Goal: Information Seeking & Learning: Learn about a topic

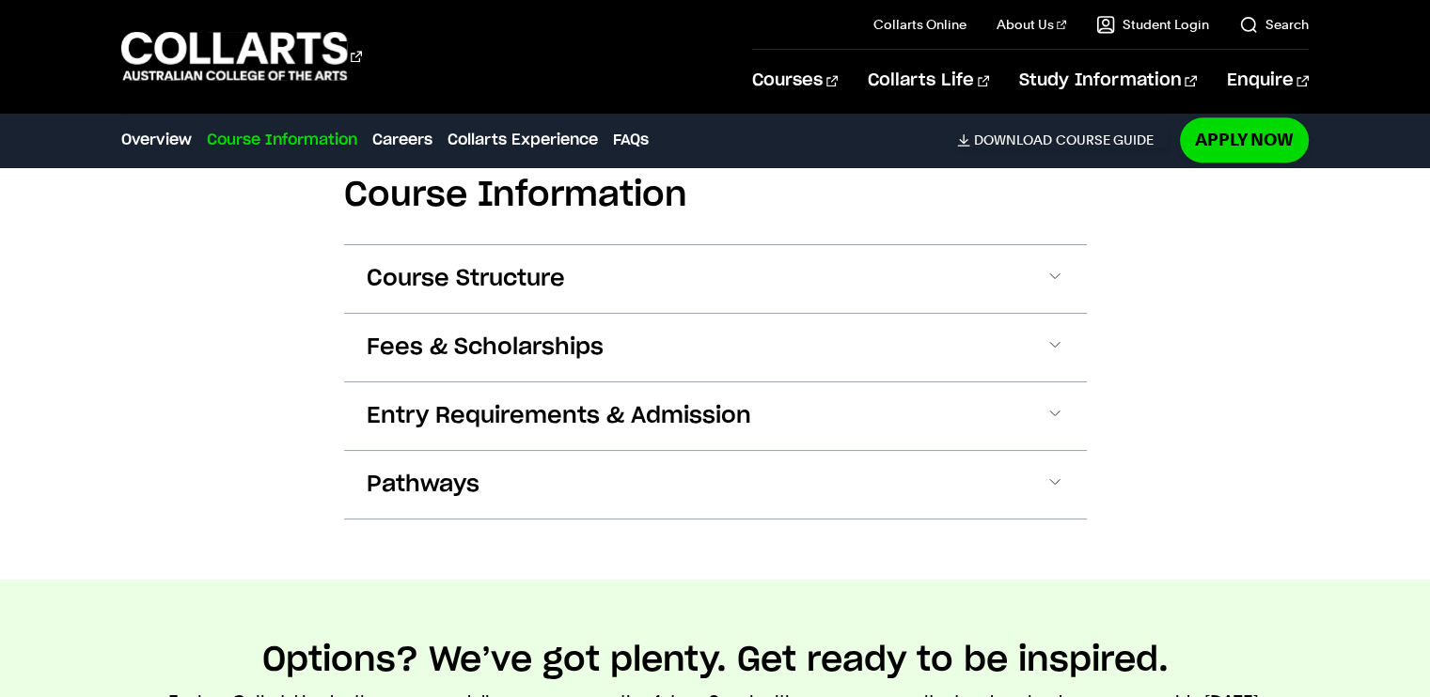
scroll to position [2455, 0]
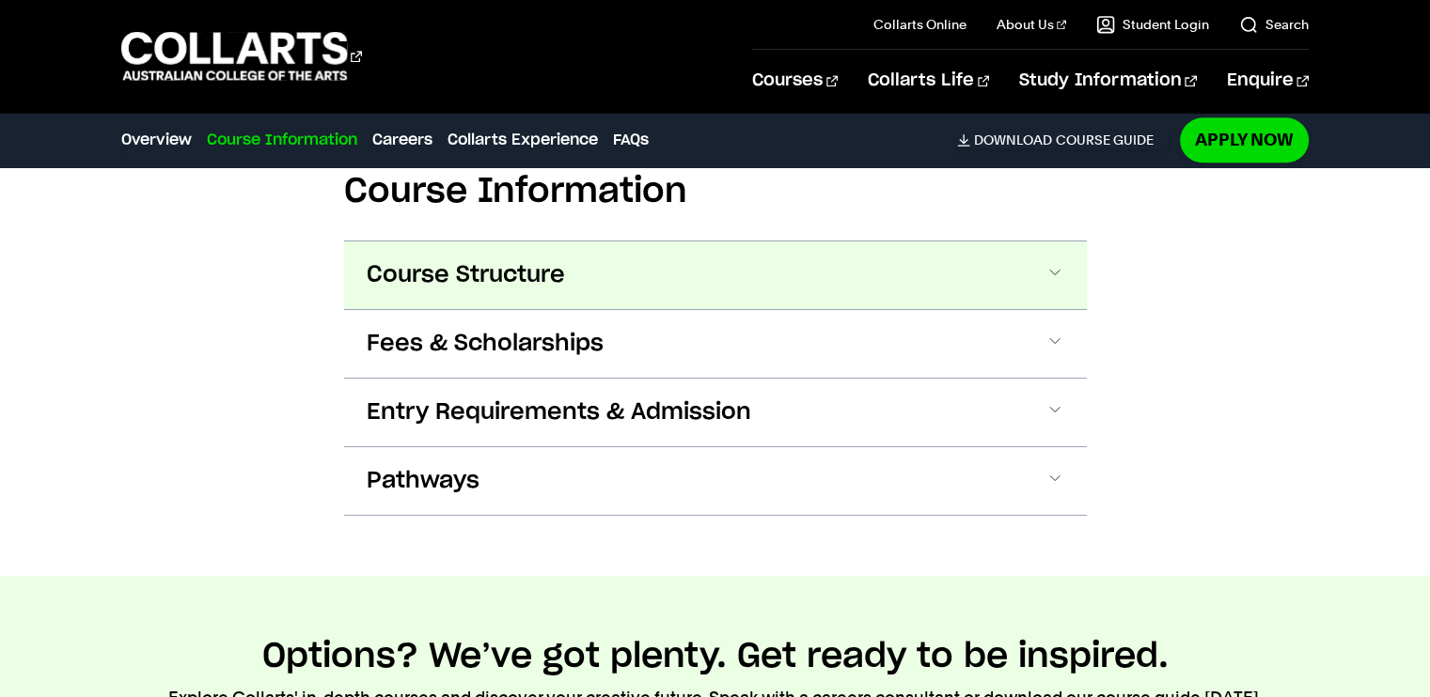
click at [405, 281] on span "Course Structure" at bounding box center [466, 275] width 198 height 30
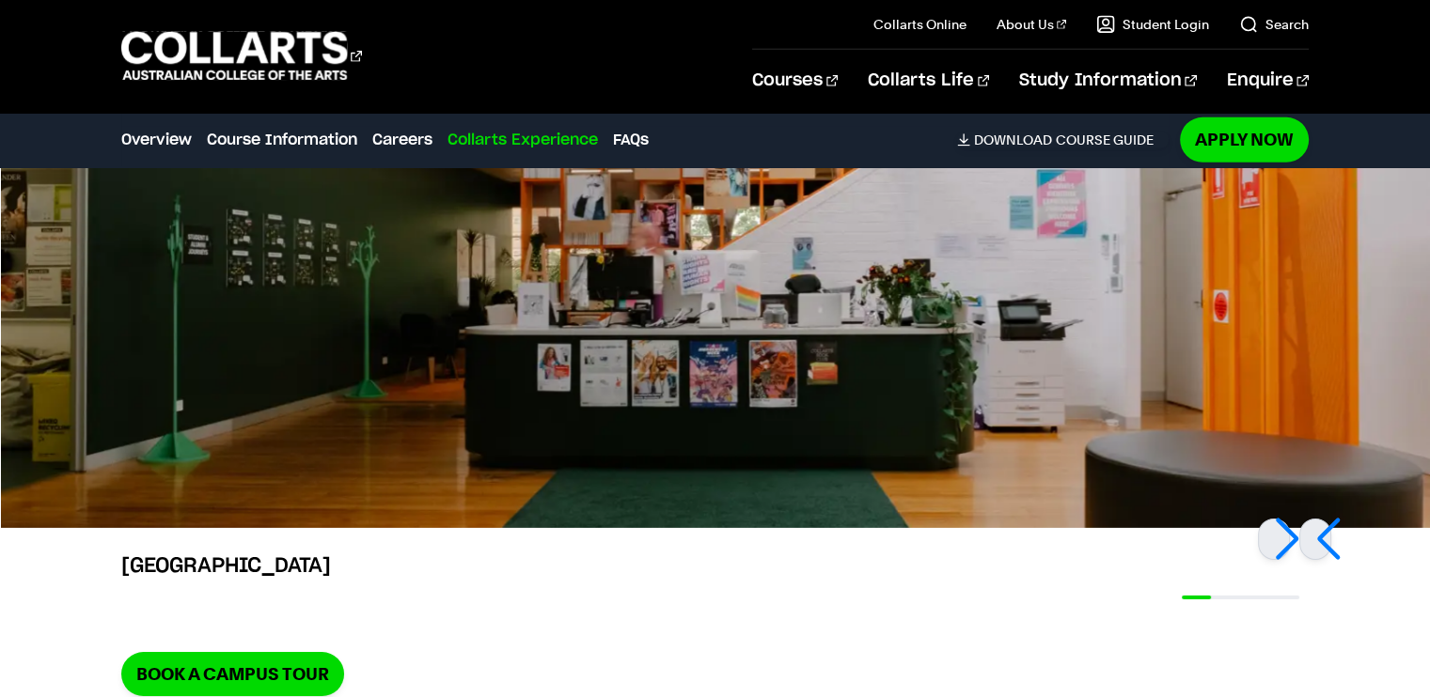
scroll to position [5797, 0]
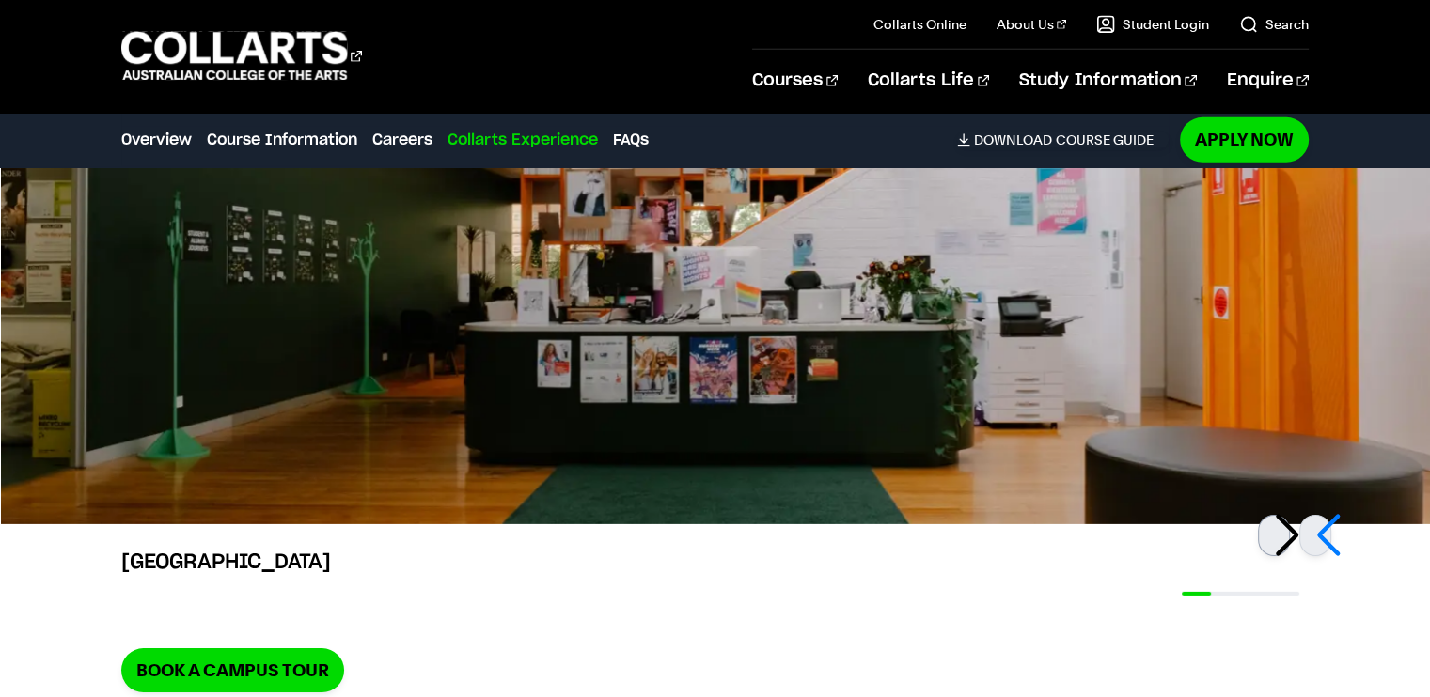
click at [1278, 539] on div at bounding box center [1274, 535] width 32 height 41
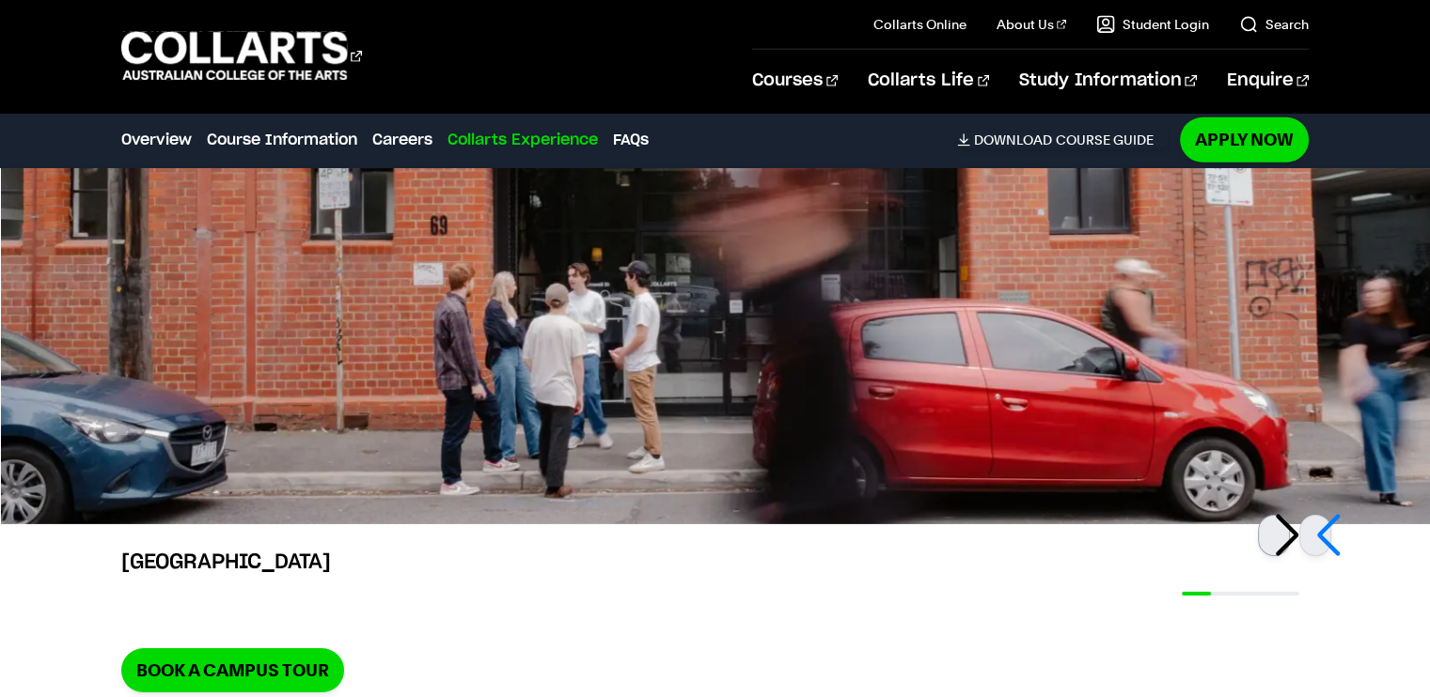
click at [1278, 539] on div at bounding box center [1274, 535] width 32 height 41
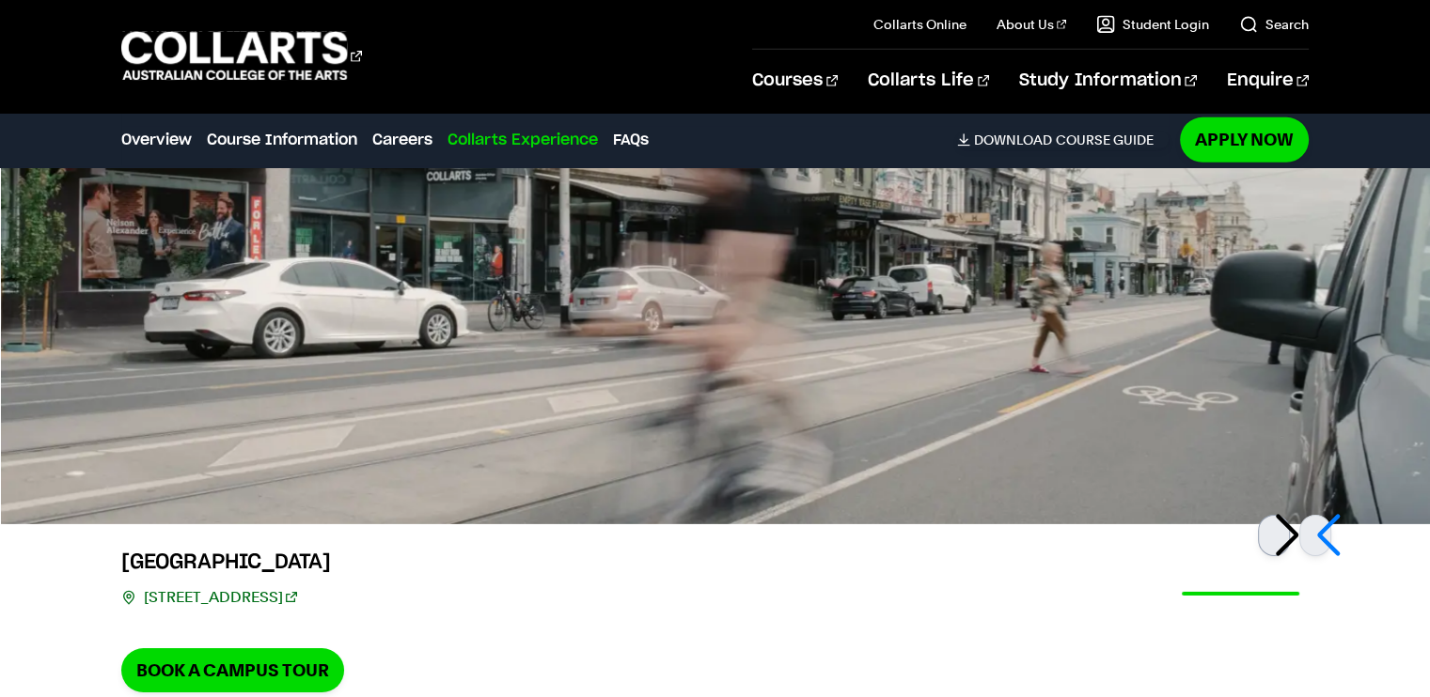
click at [1278, 539] on div at bounding box center [1274, 535] width 32 height 41
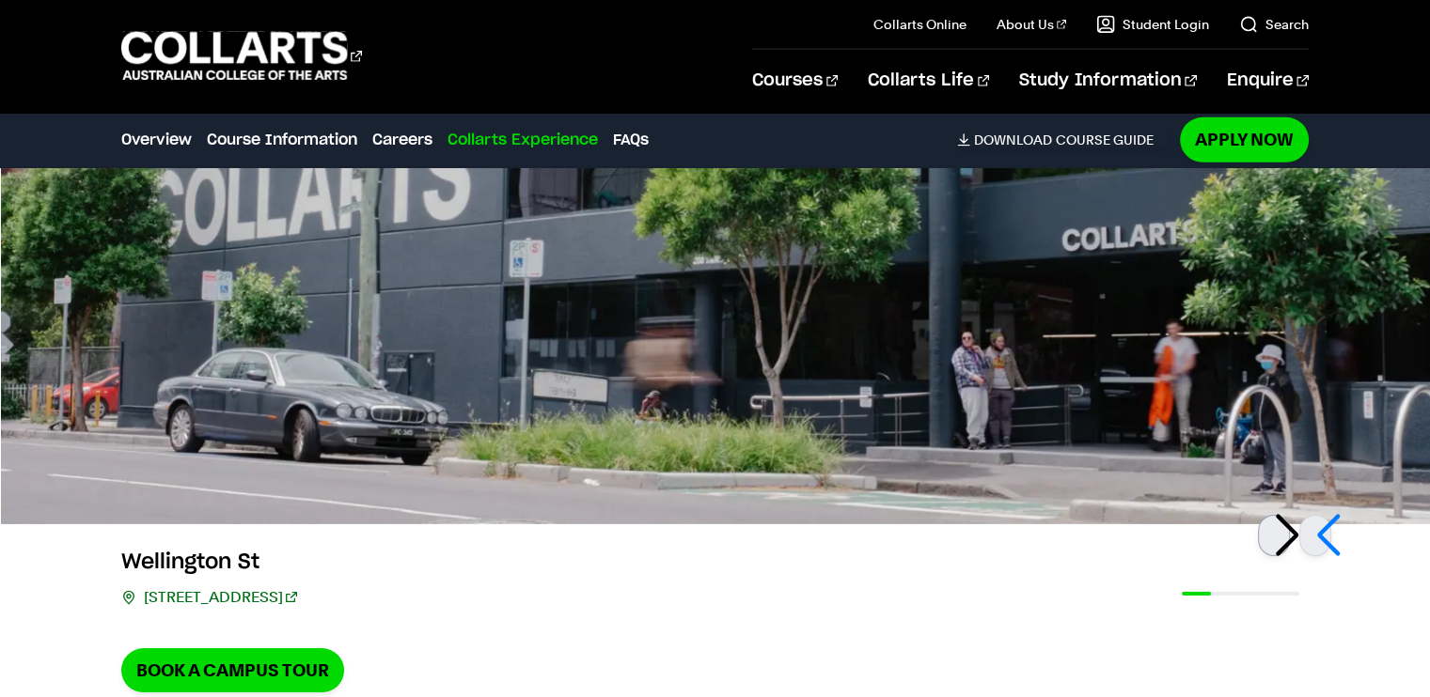
click at [1278, 539] on div at bounding box center [1274, 535] width 32 height 41
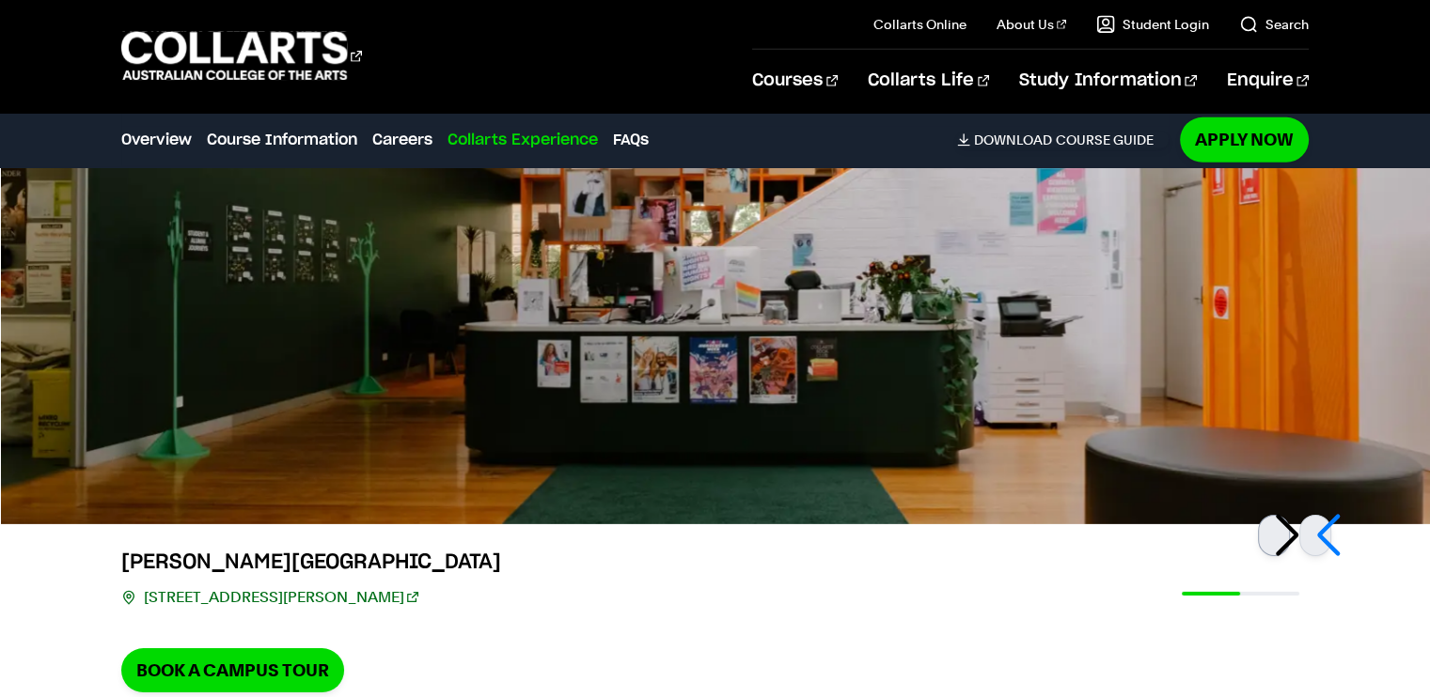
click at [1278, 539] on div at bounding box center [1274, 535] width 32 height 41
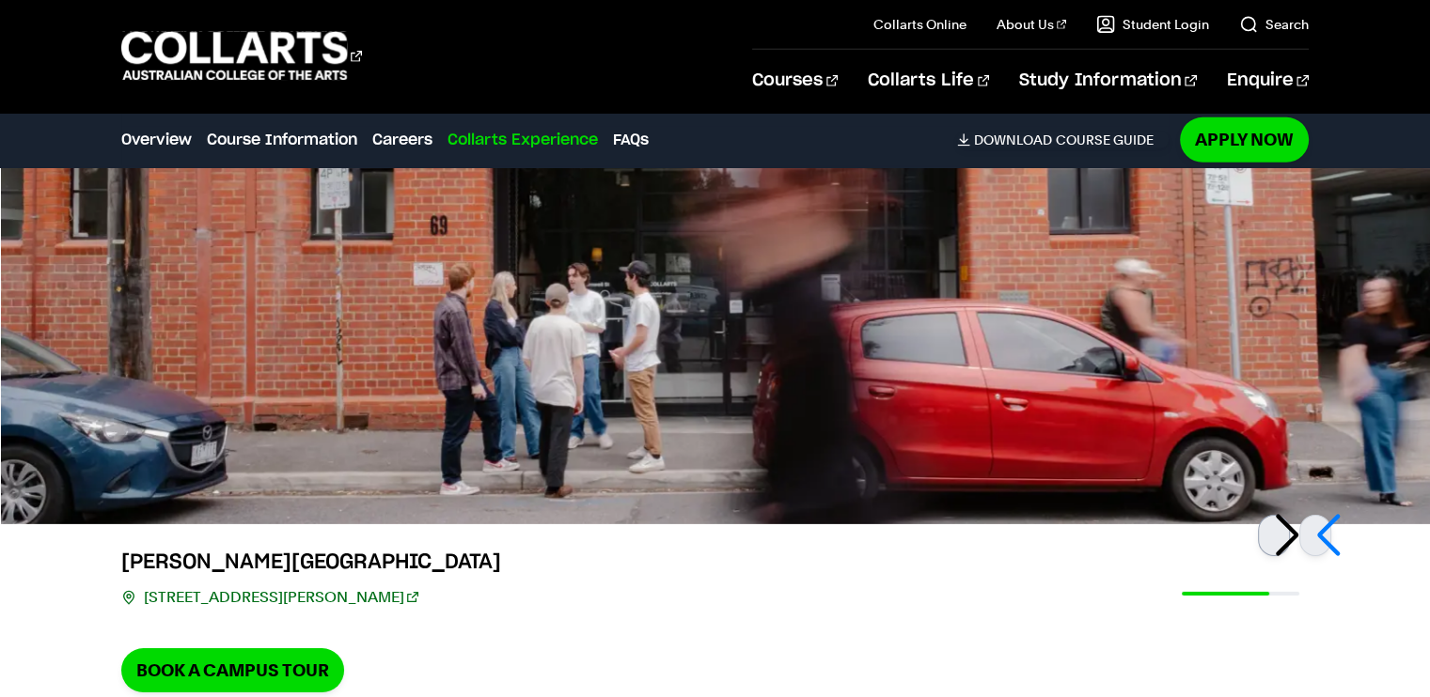
click at [1278, 539] on div at bounding box center [1274, 535] width 32 height 41
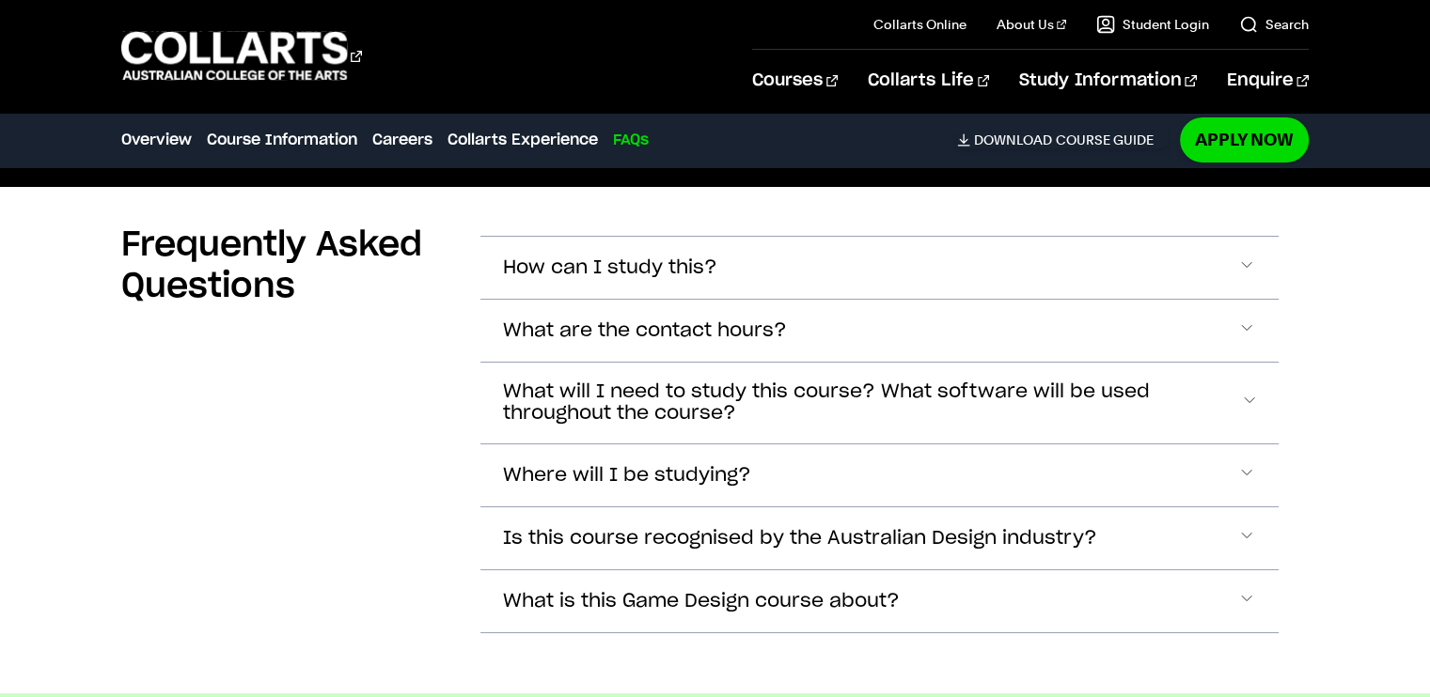
scroll to position [6970, 0]
click at [572, 279] on span "What is this Game Design course about?" at bounding box center [610, 269] width 214 height 22
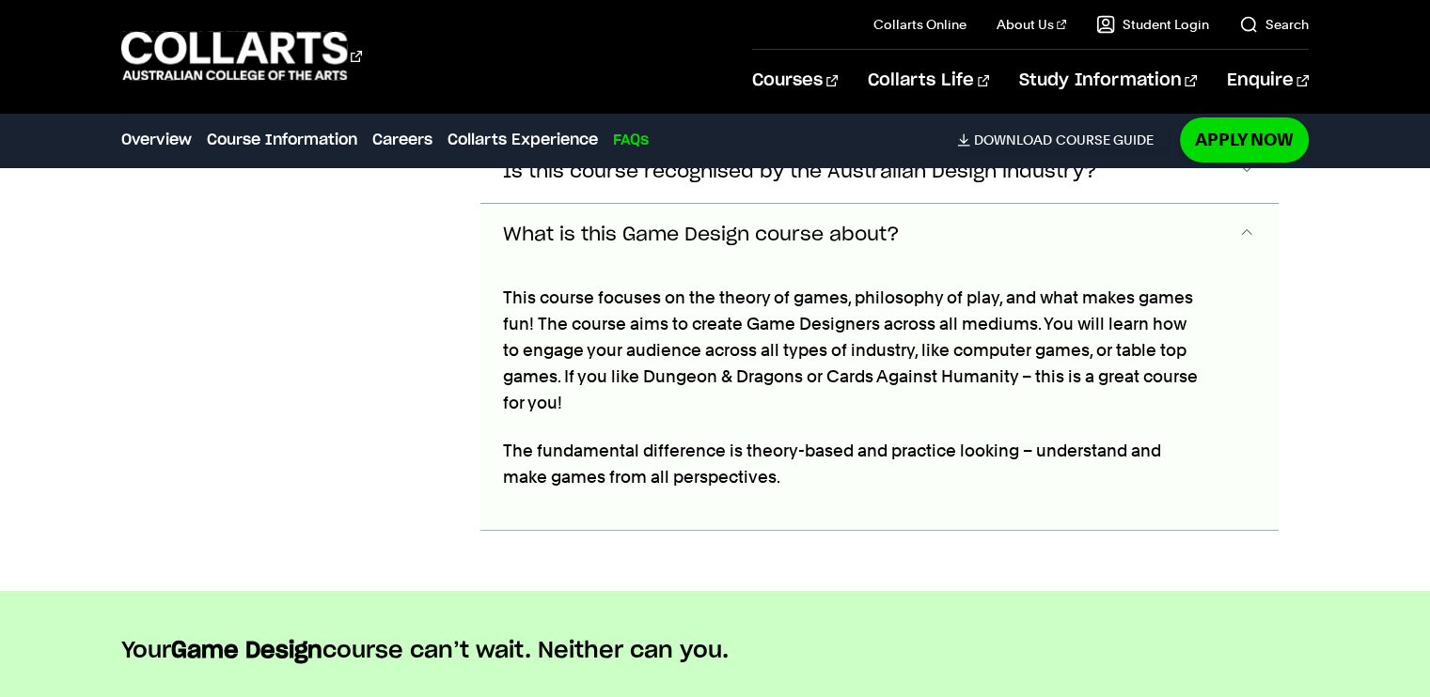
scroll to position [7361, 0]
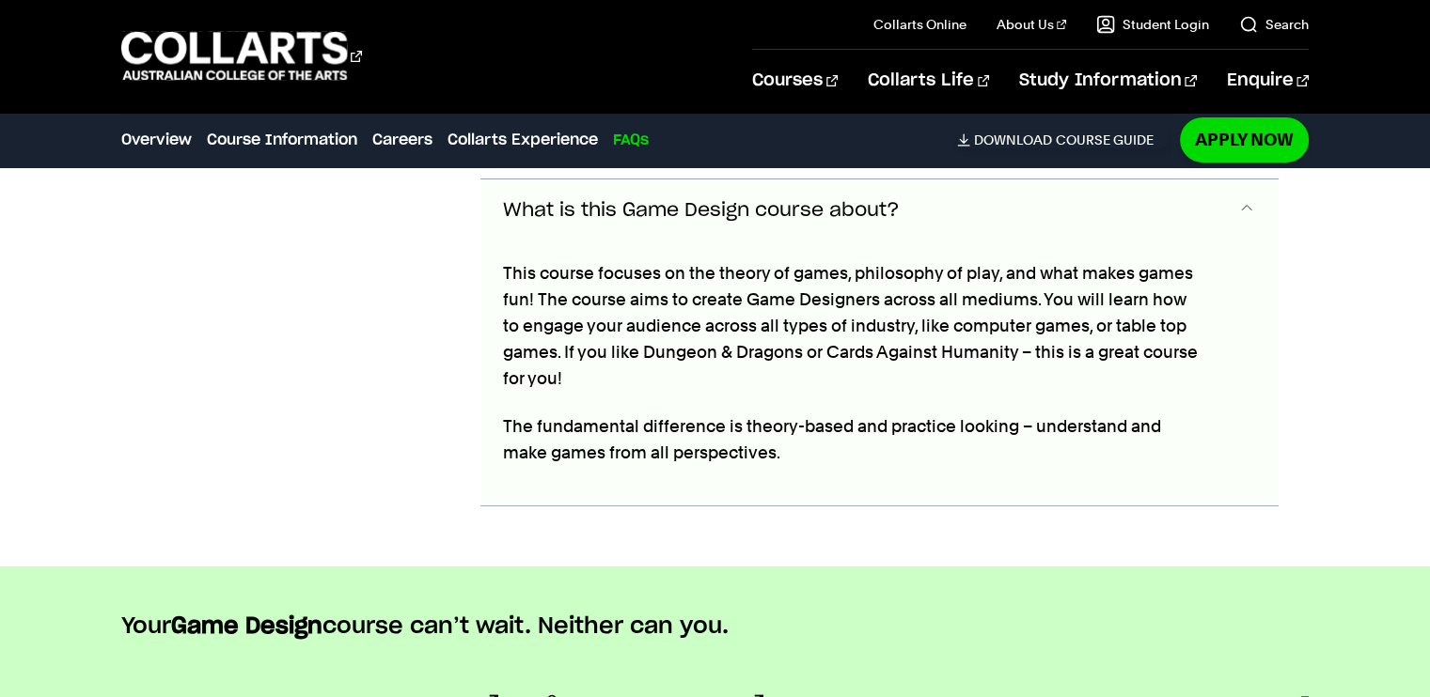
click at [589, 209] on span "What is this Game Design course about?" at bounding box center [701, 211] width 397 height 22
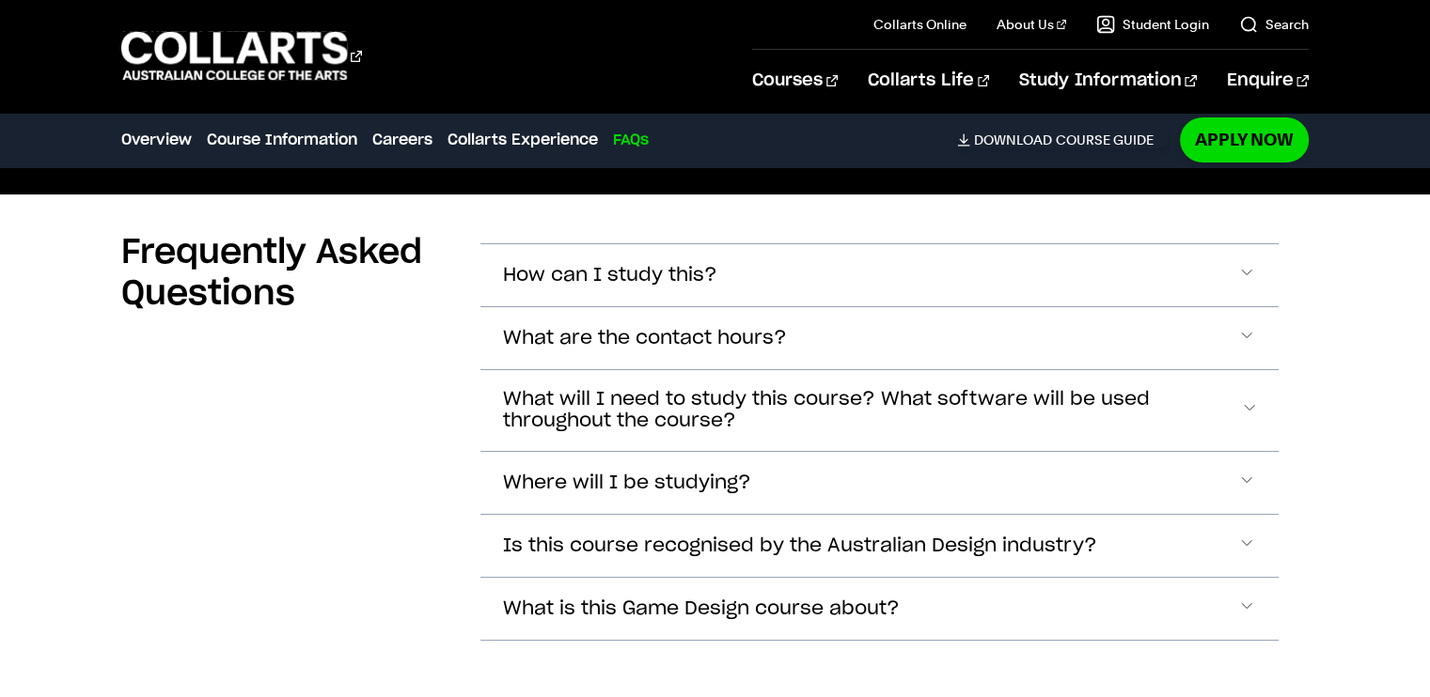
scroll to position [6962, 0]
click at [556, 287] on span "What are the contact hours?" at bounding box center [610, 276] width 214 height 22
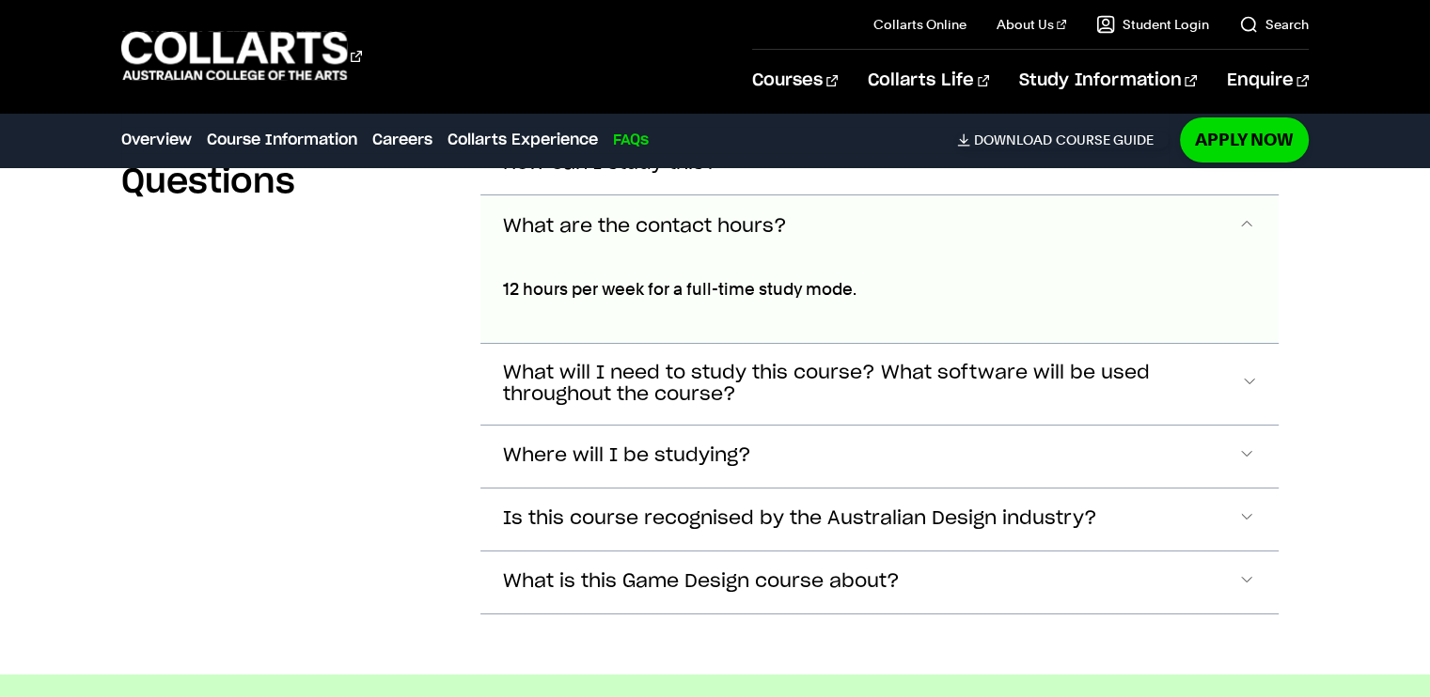
scroll to position [7095, 0]
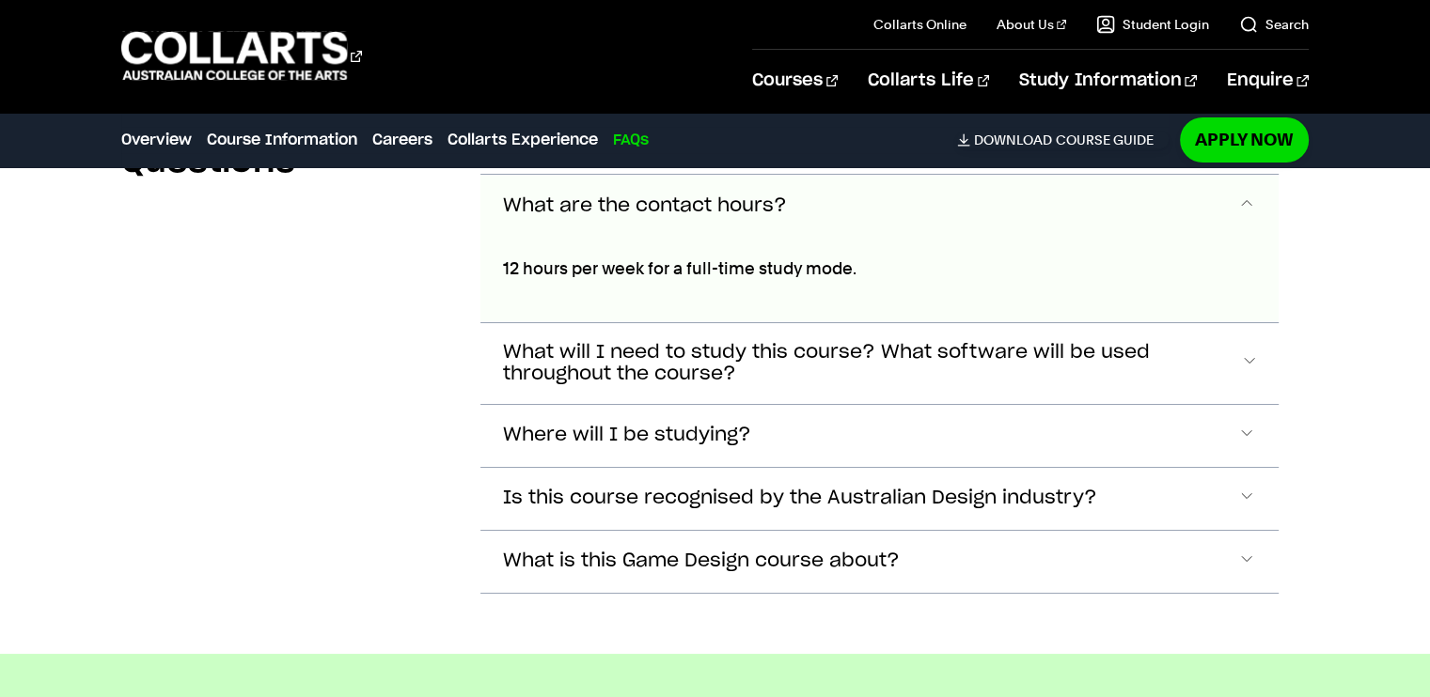
click at [591, 186] on button "What are the contact hours?" at bounding box center [878, 206] width 797 height 62
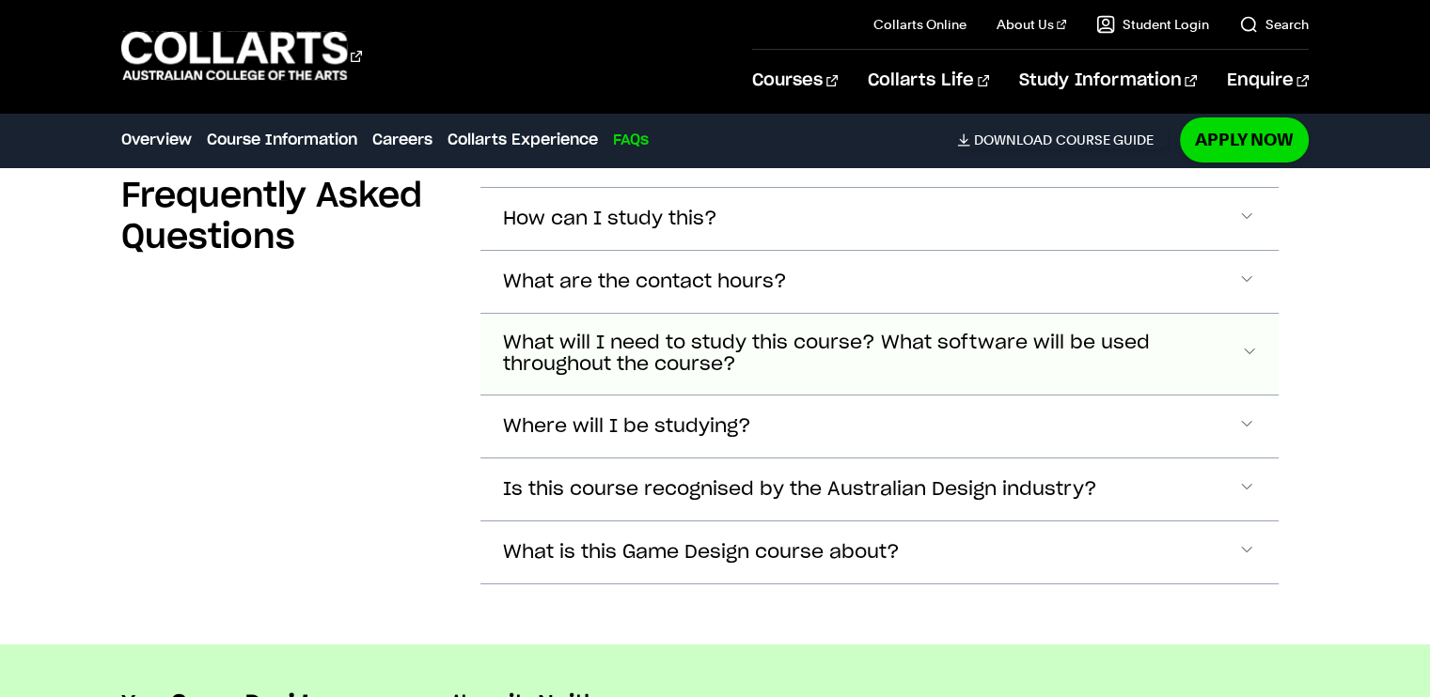
scroll to position [7023, 0]
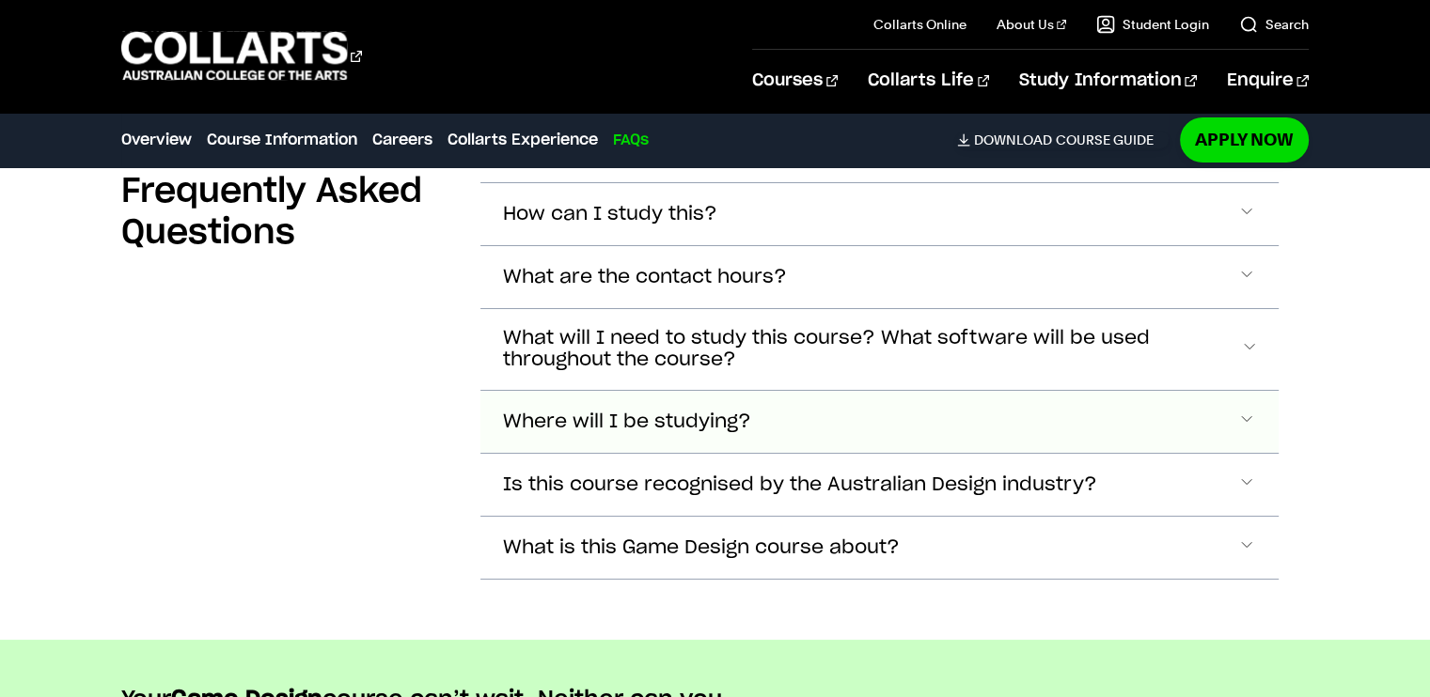
click at [620, 226] on span "Where will I be studying?" at bounding box center [610, 215] width 214 height 22
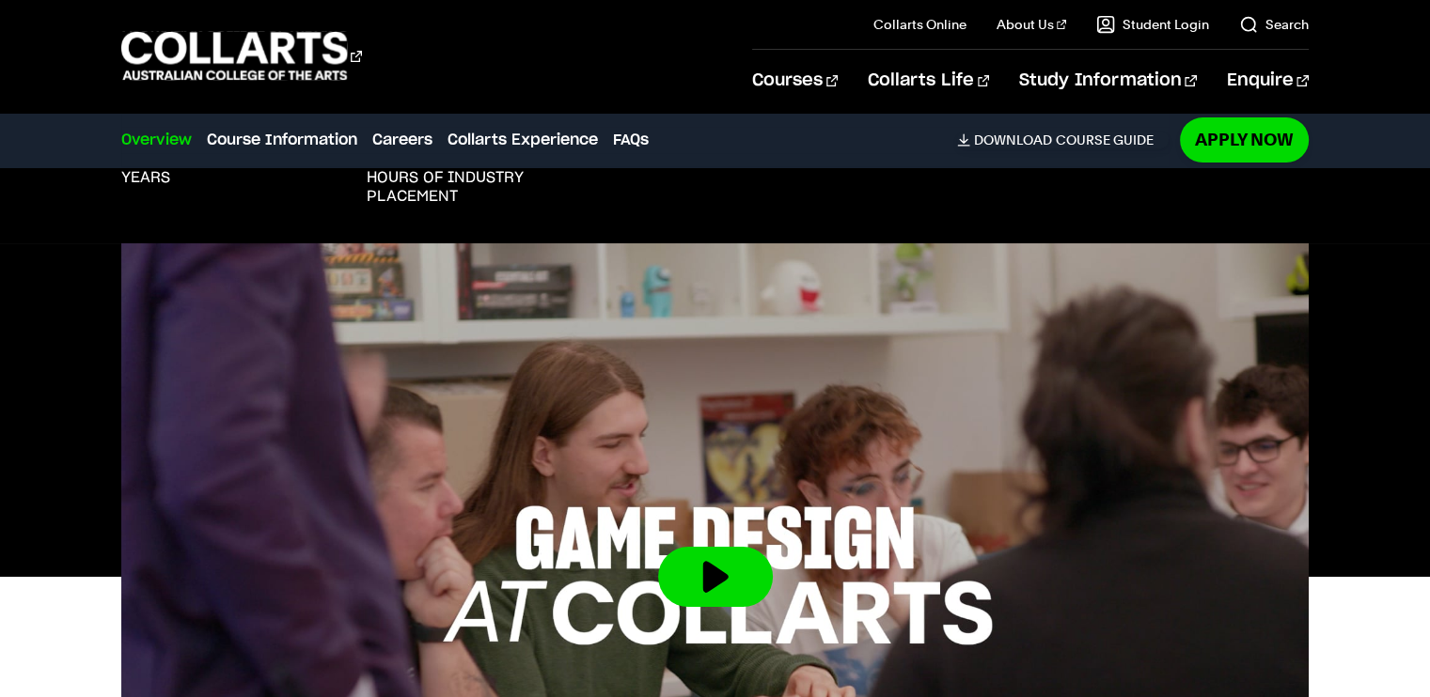
scroll to position [301, 0]
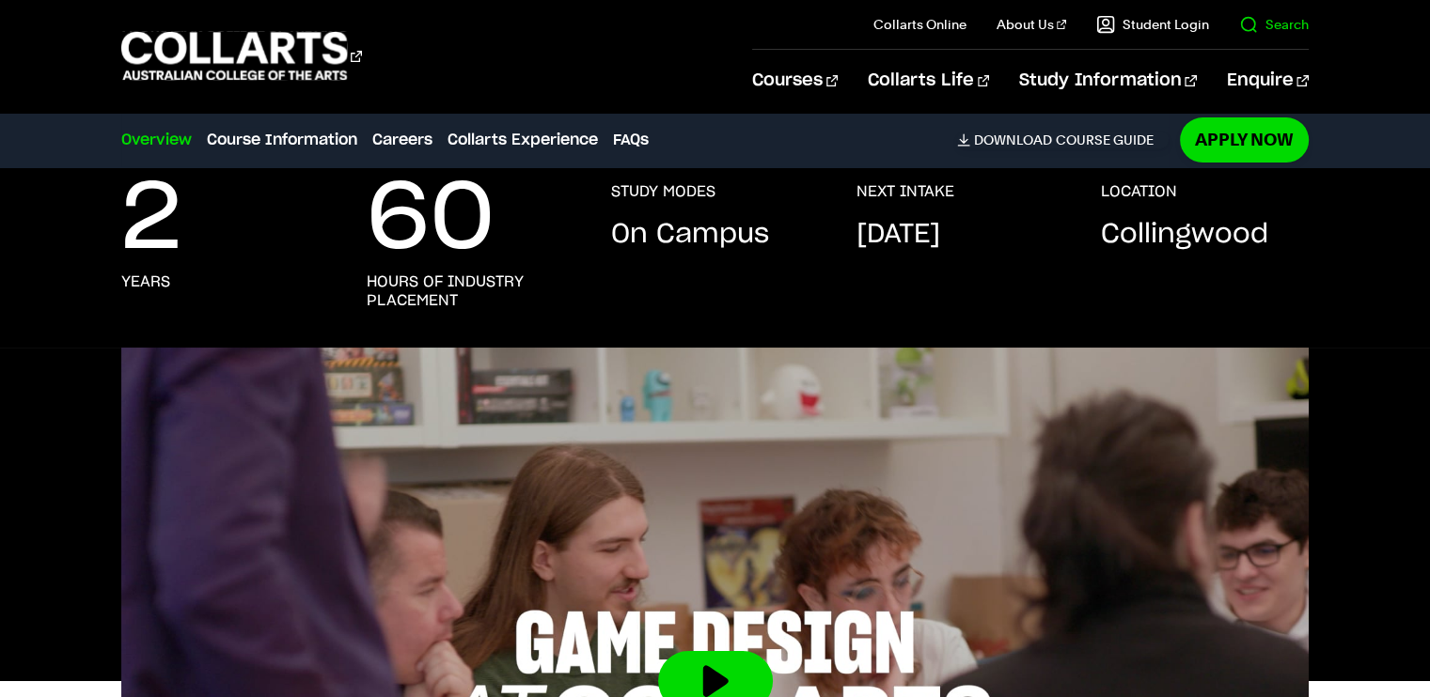
click at [1277, 28] on link "Search" at bounding box center [1274, 24] width 70 height 19
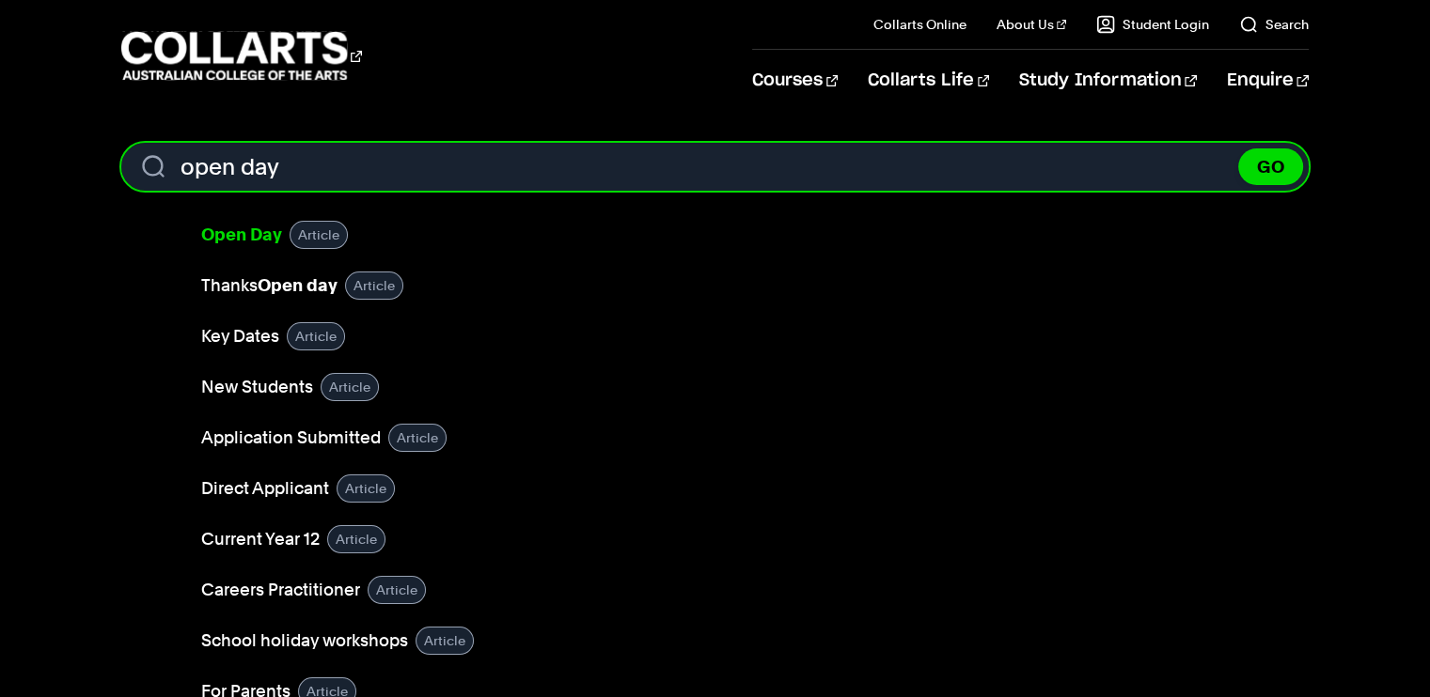
type input "open day"
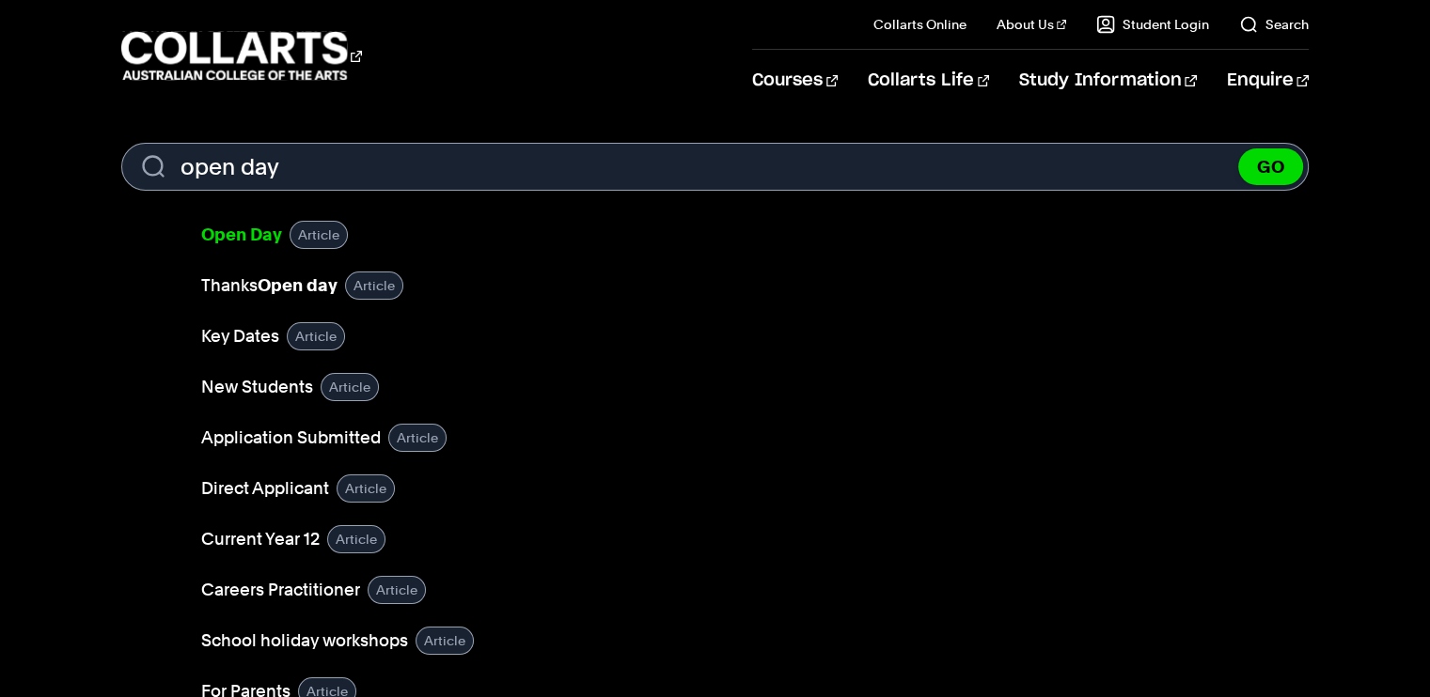
click at [270, 232] on b "Open Day" at bounding box center [241, 235] width 81 height 20
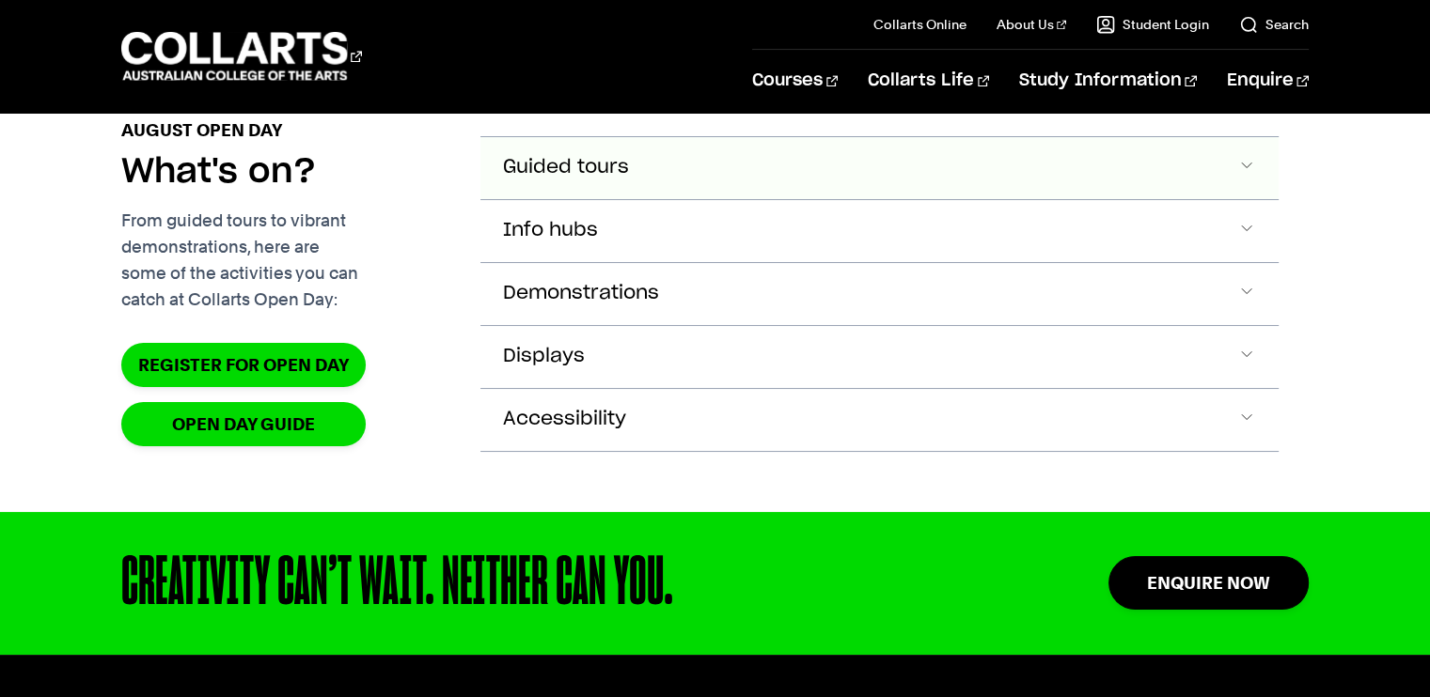
scroll to position [2046, 0]
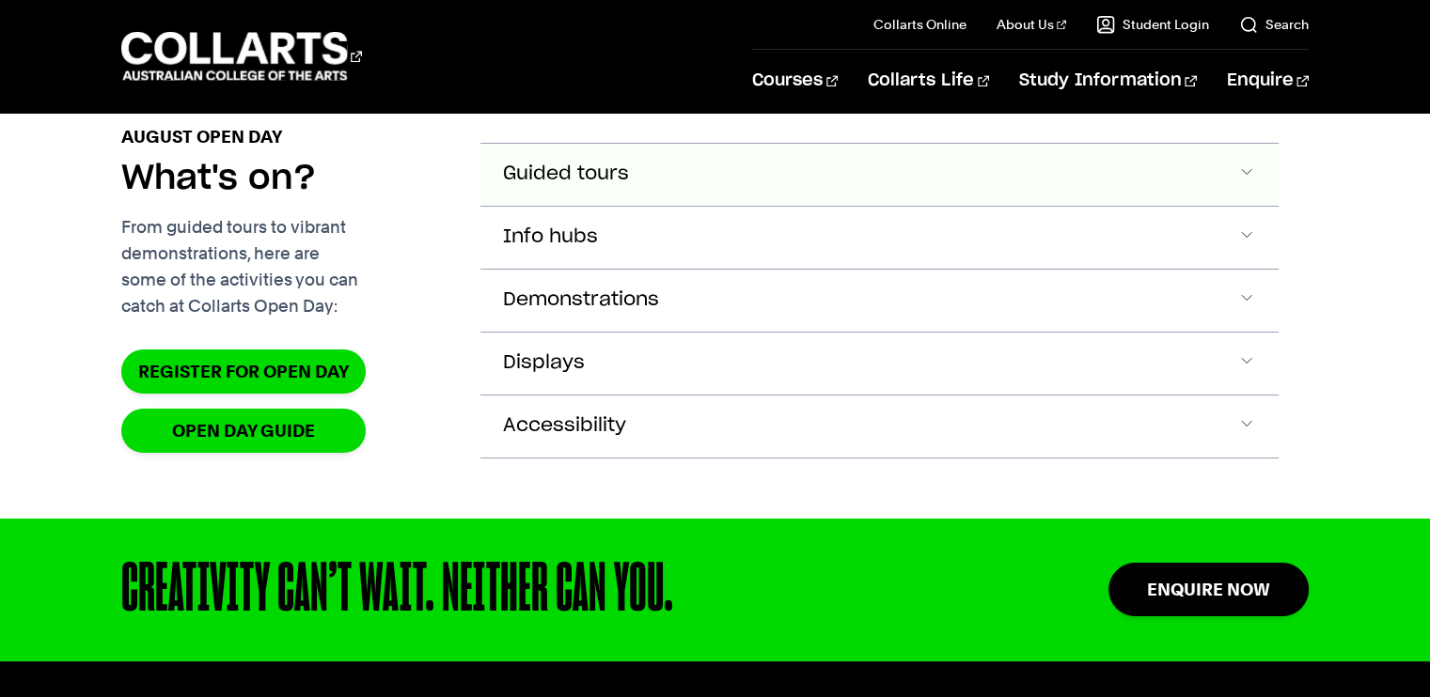
click at [604, 206] on button "Guided tours" at bounding box center [878, 175] width 797 height 62
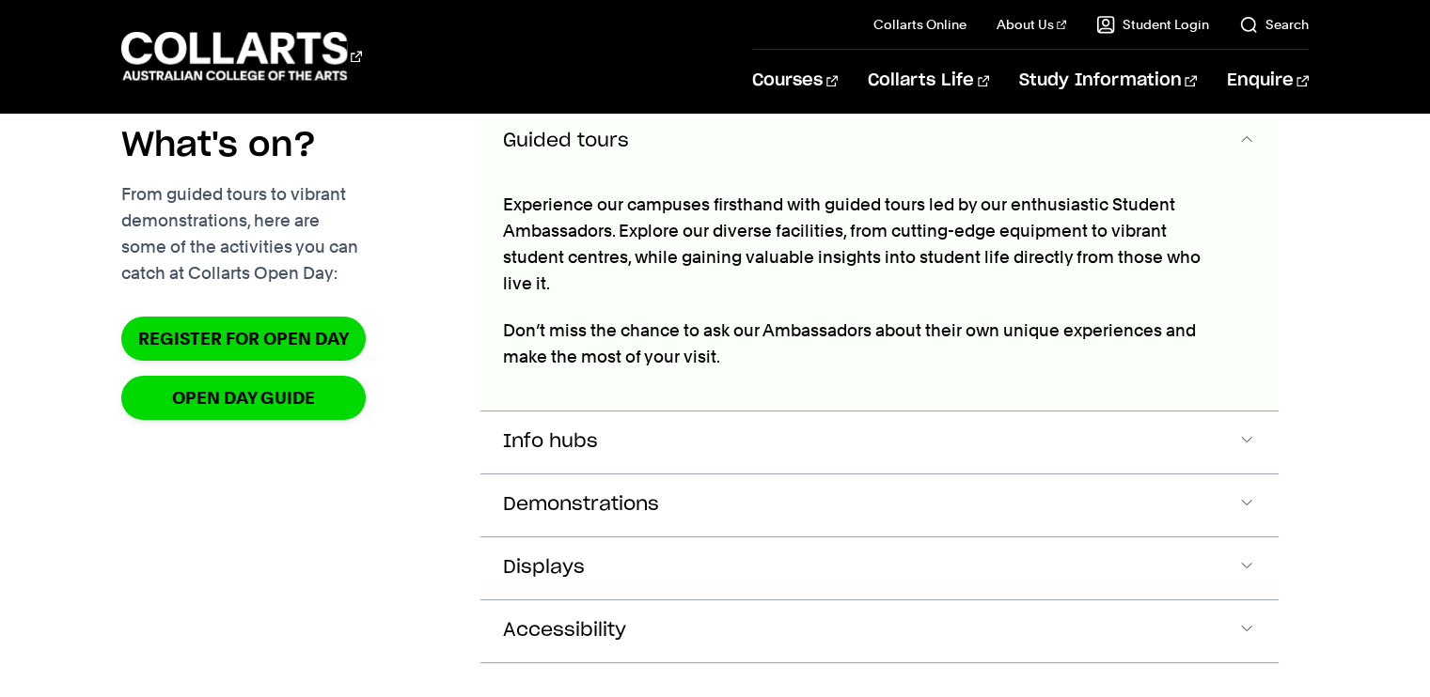
scroll to position [2091, 0]
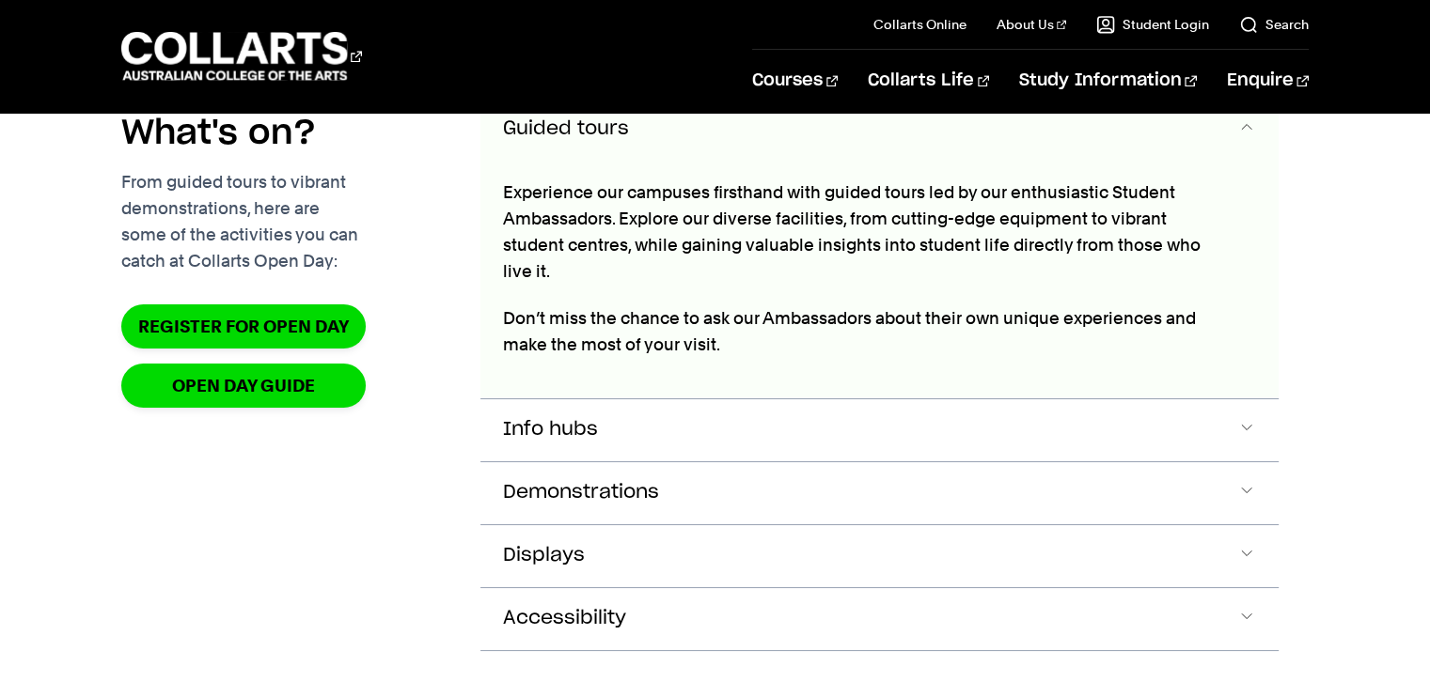
click at [584, 161] on button "Guided tours" at bounding box center [878, 130] width 797 height 62
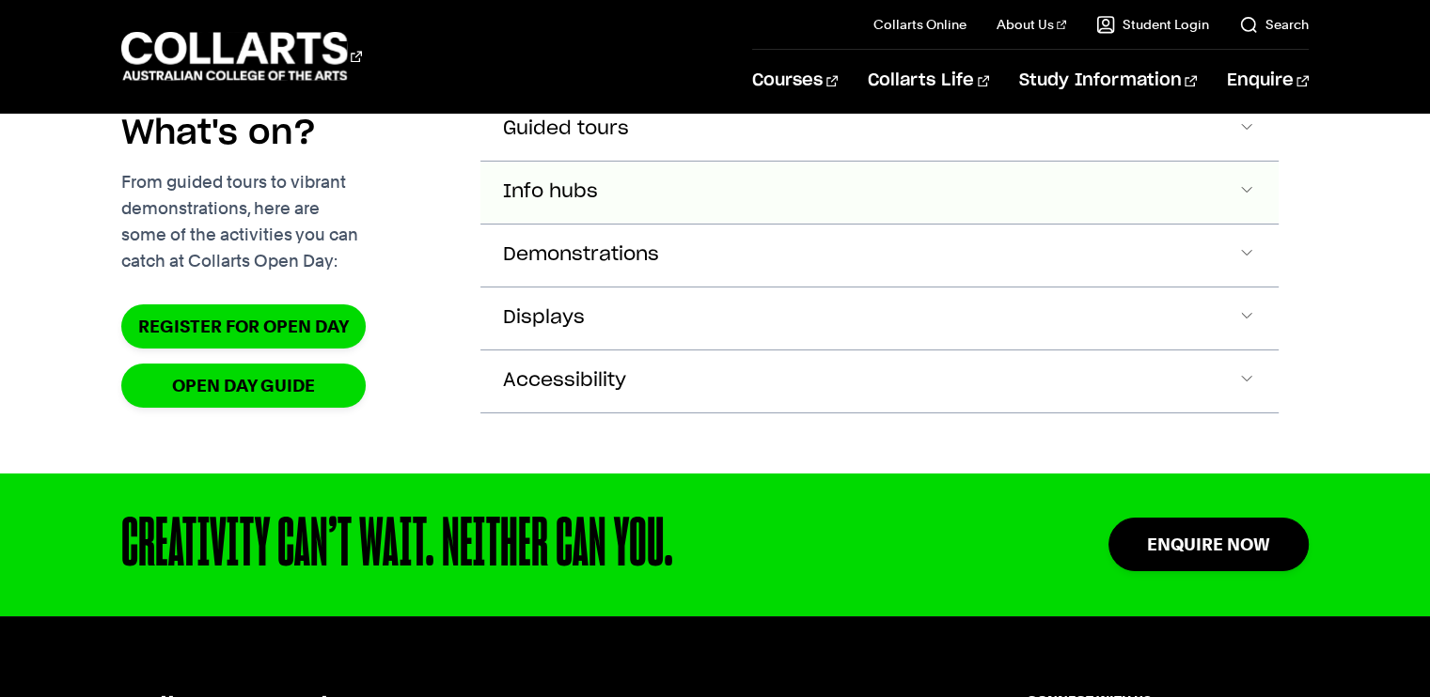
click at [569, 161] on button "Info hubs" at bounding box center [878, 130] width 797 height 62
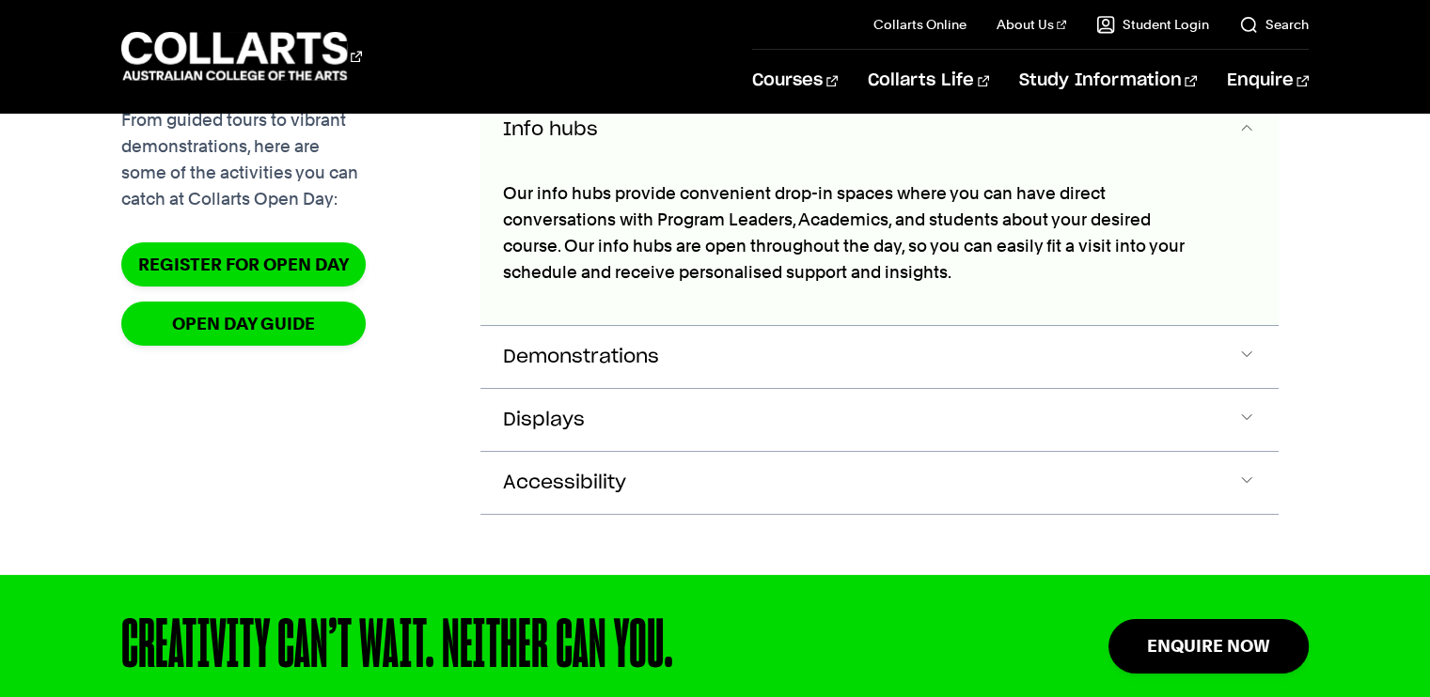
click at [594, 162] on button "Info hubs" at bounding box center [878, 131] width 797 height 62
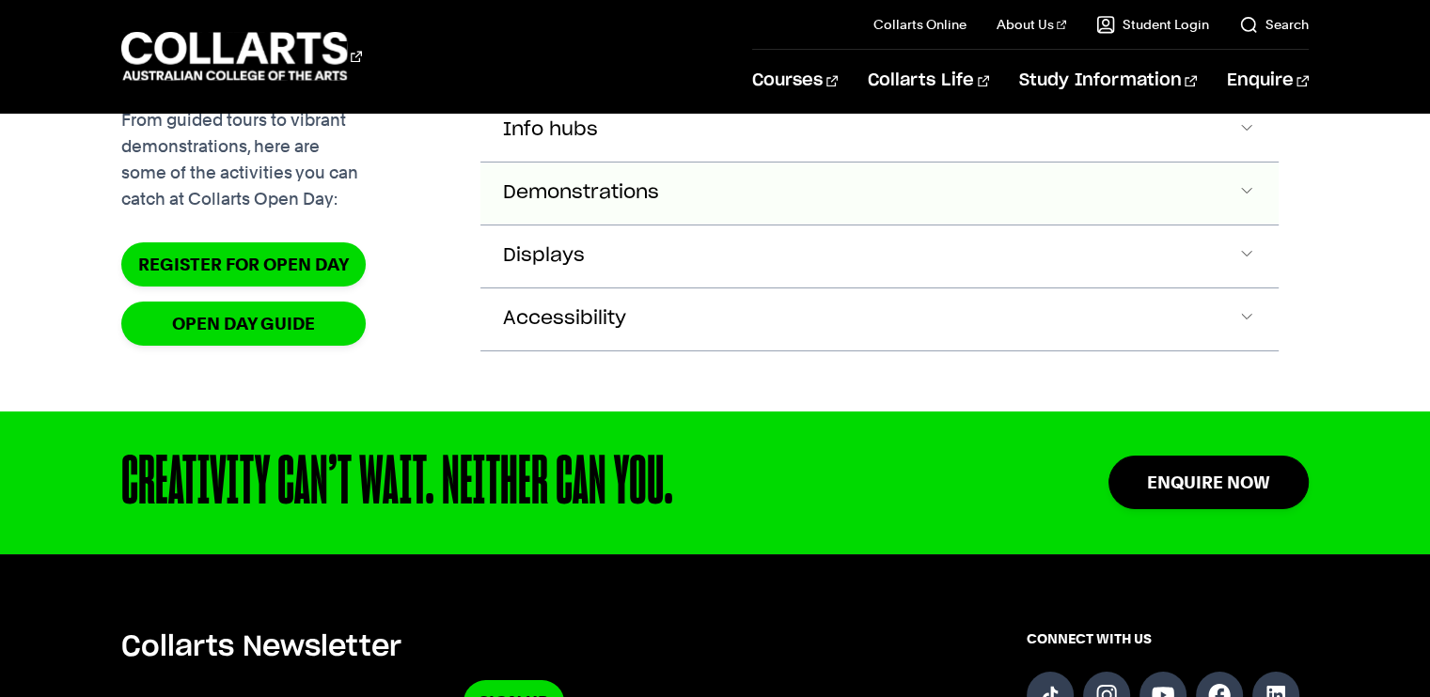
click at [586, 78] on span "Demonstrations" at bounding box center [566, 67] width 126 height 22
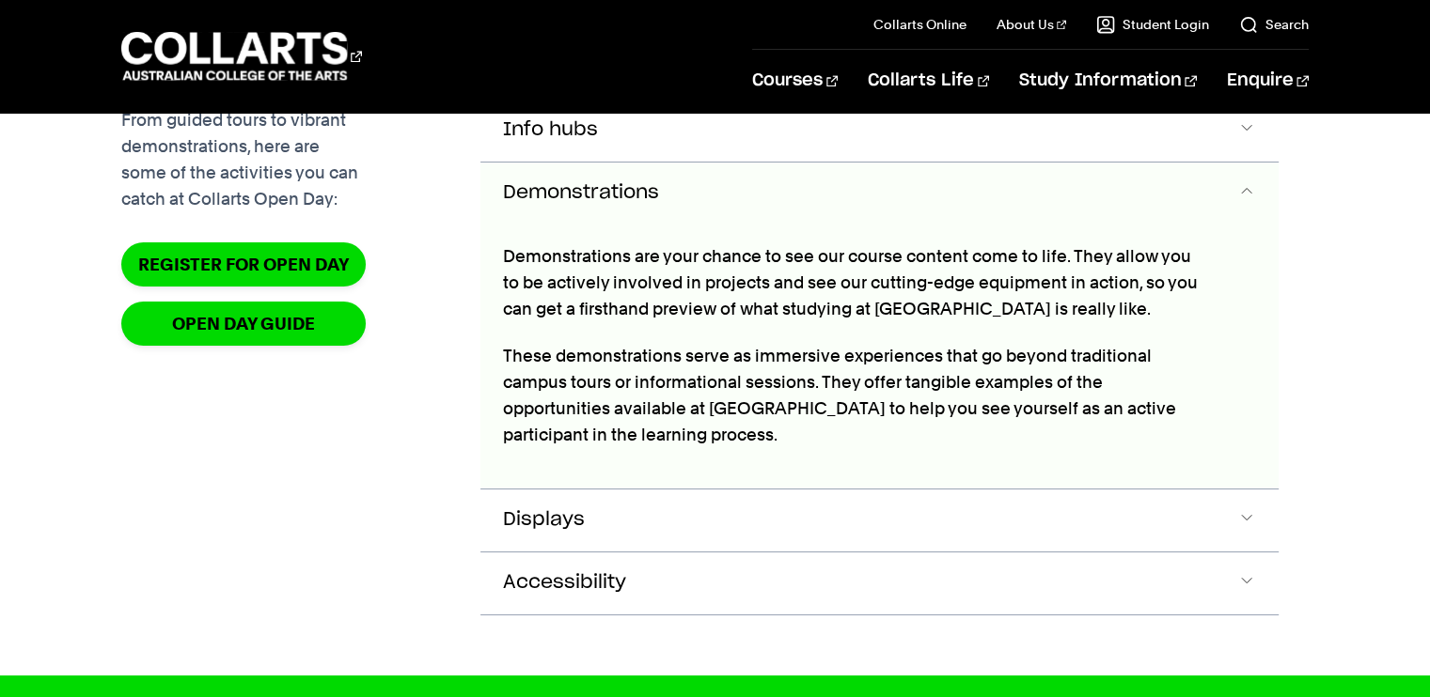
scroll to position [2214, 0]
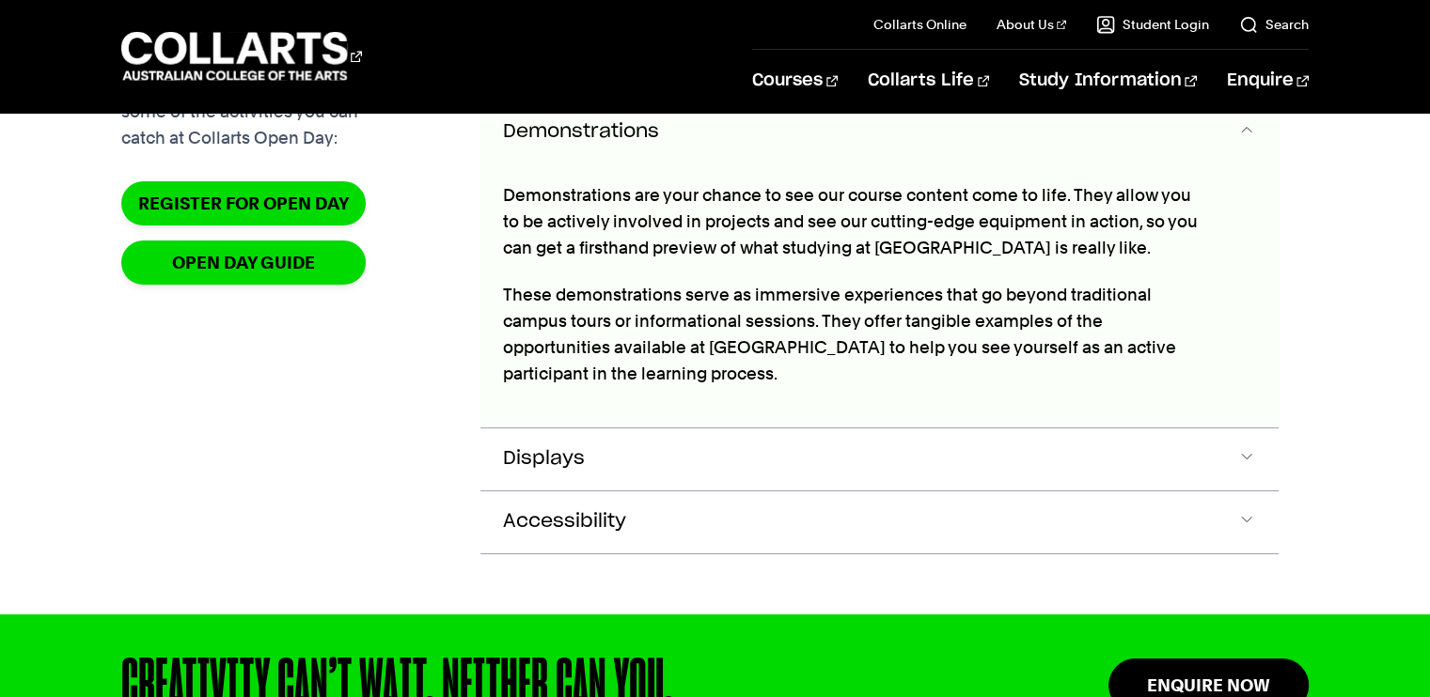
click at [574, 143] on span "Demonstrations" at bounding box center [581, 132] width 156 height 22
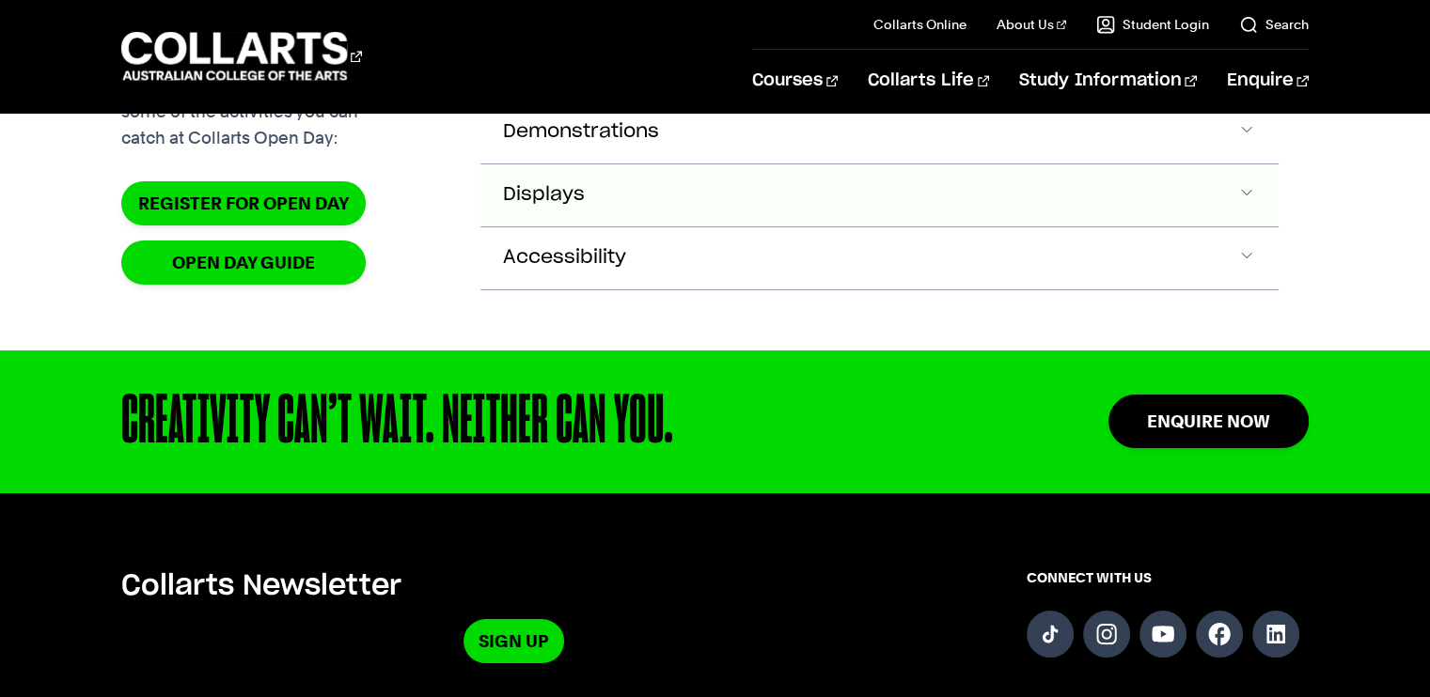
click at [534, 17] on span "Displays" at bounding box center [566, 6] width 126 height 22
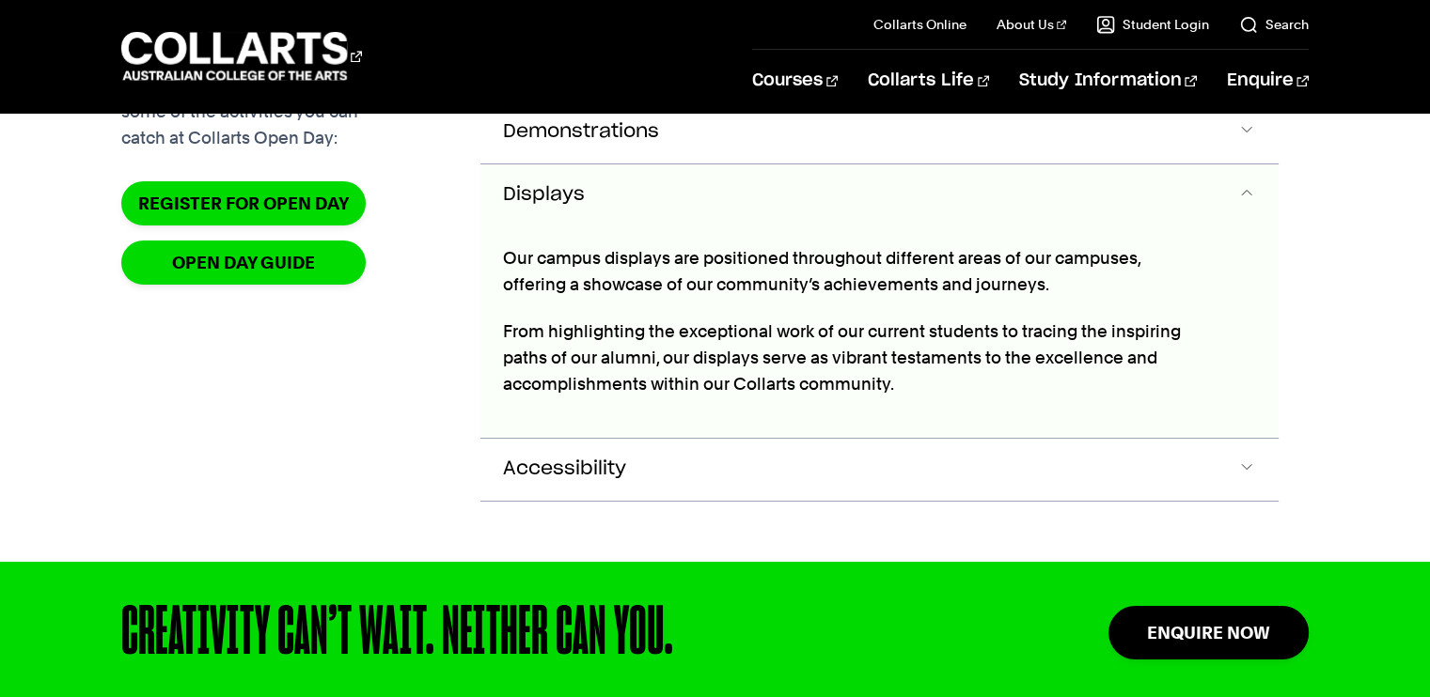
scroll to position [2276, 0]
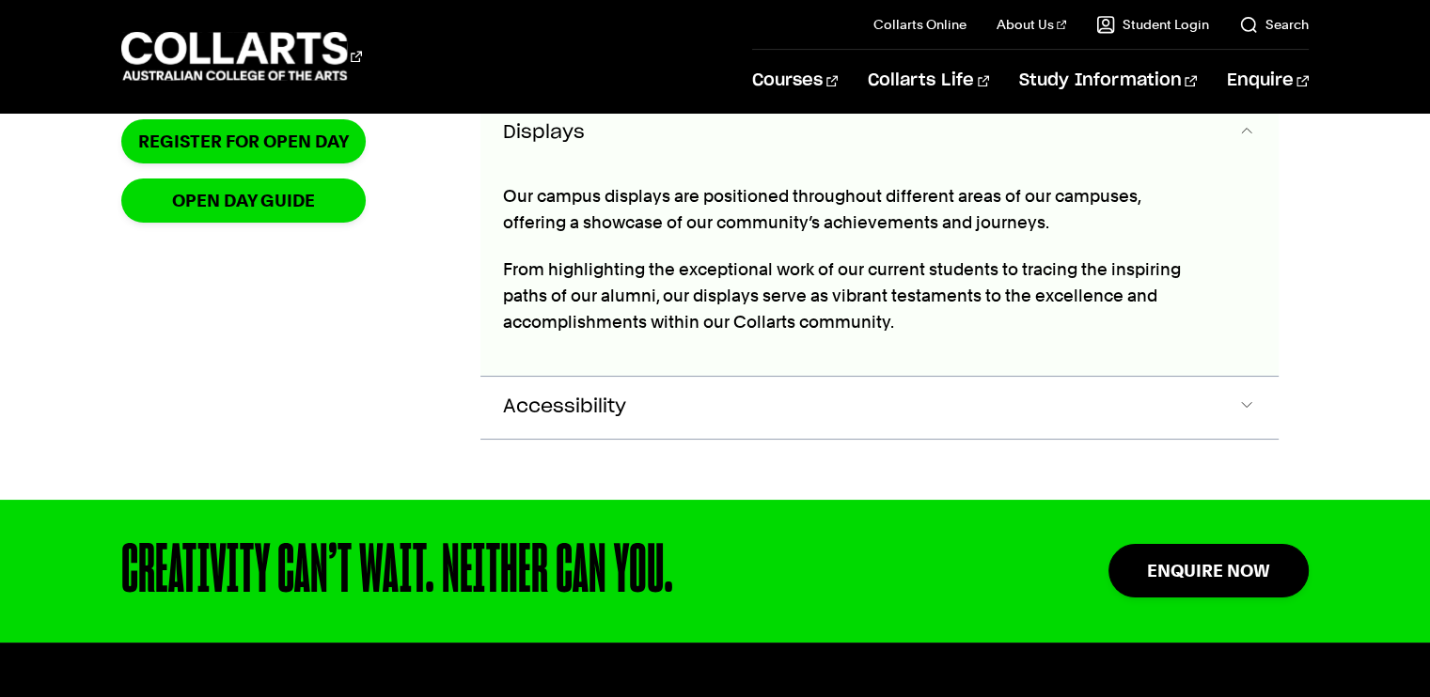
click at [558, 232] on div "Our campus displays are positioned throughout different areas of our campuses, …" at bounding box center [851, 269] width 742 height 211
click at [529, 144] on span "Displays" at bounding box center [544, 133] width 82 height 22
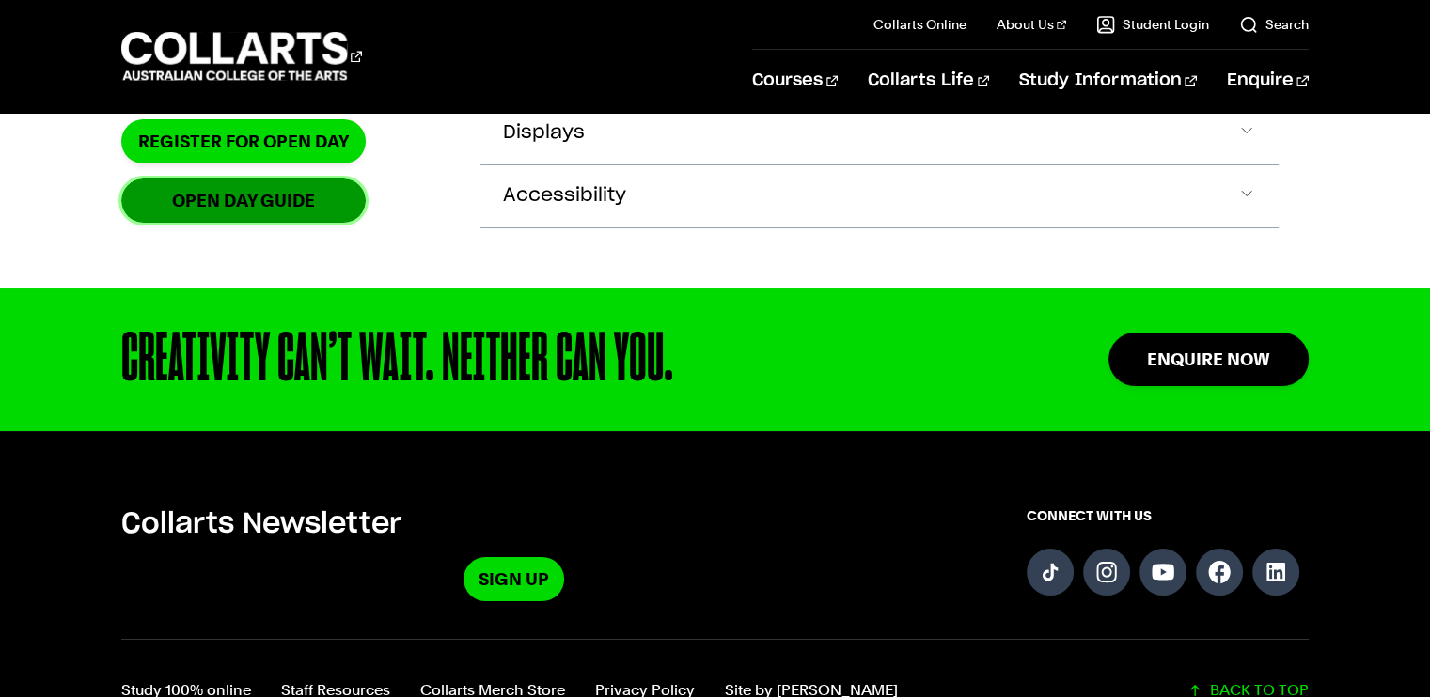
click at [231, 223] on link "OPEN DAY GUIDE" at bounding box center [243, 201] width 244 height 44
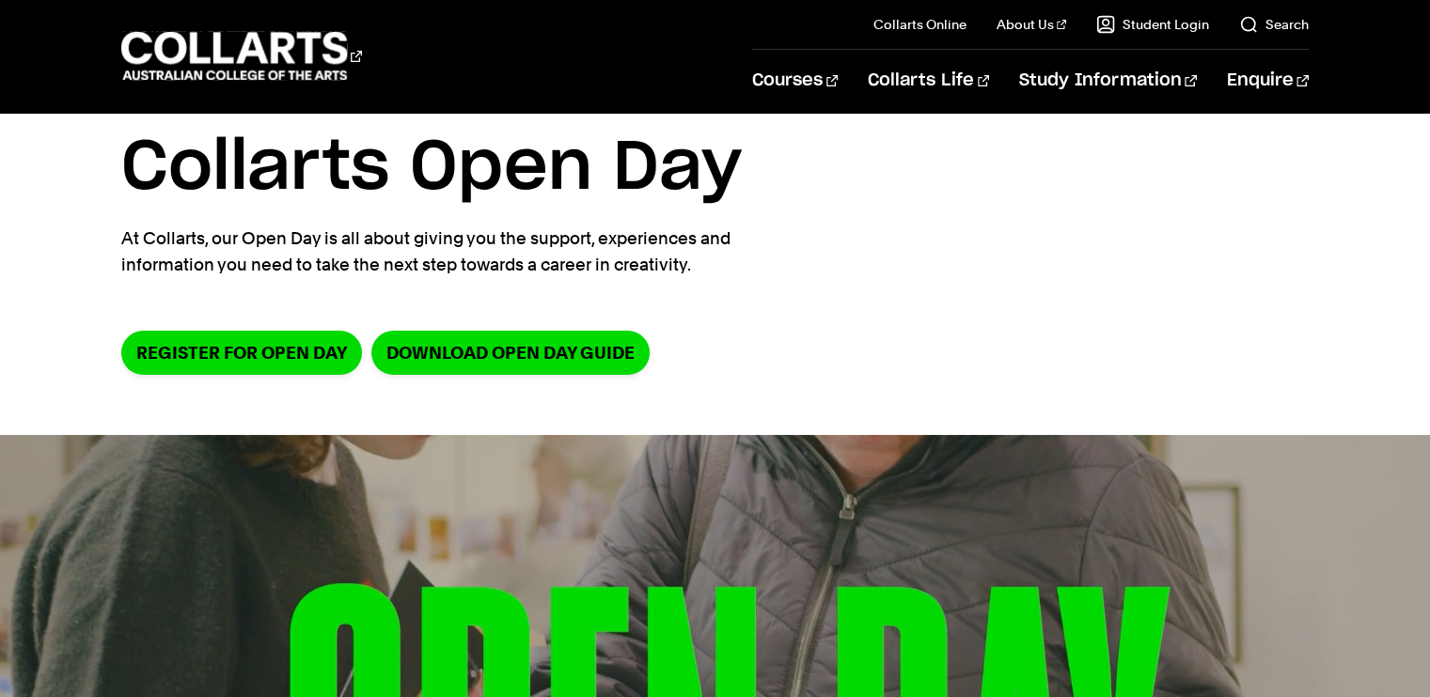
scroll to position [0, 0]
